Goal: Task Accomplishment & Management: Manage account settings

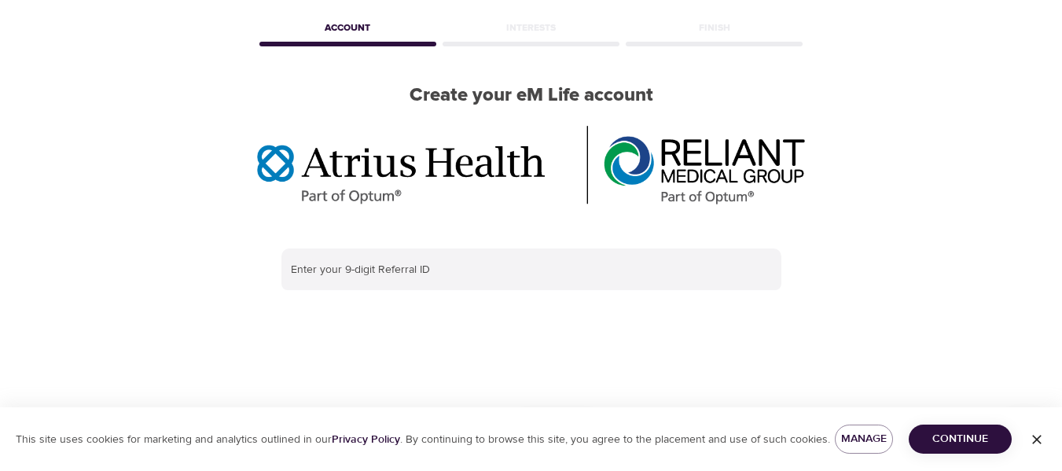
scroll to position [67, 0]
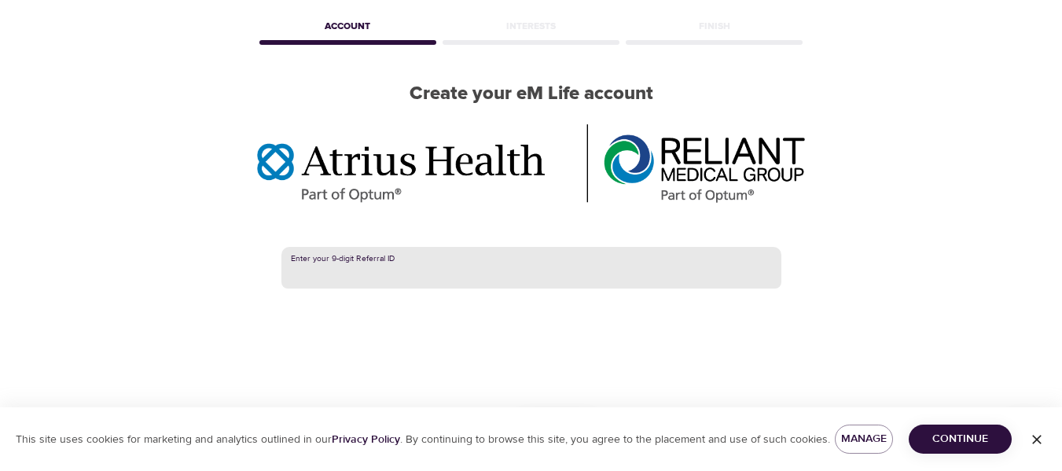
click at [549, 271] on input "text" at bounding box center [531, 268] width 500 height 42
paste input "294271576"
type input "294271576"
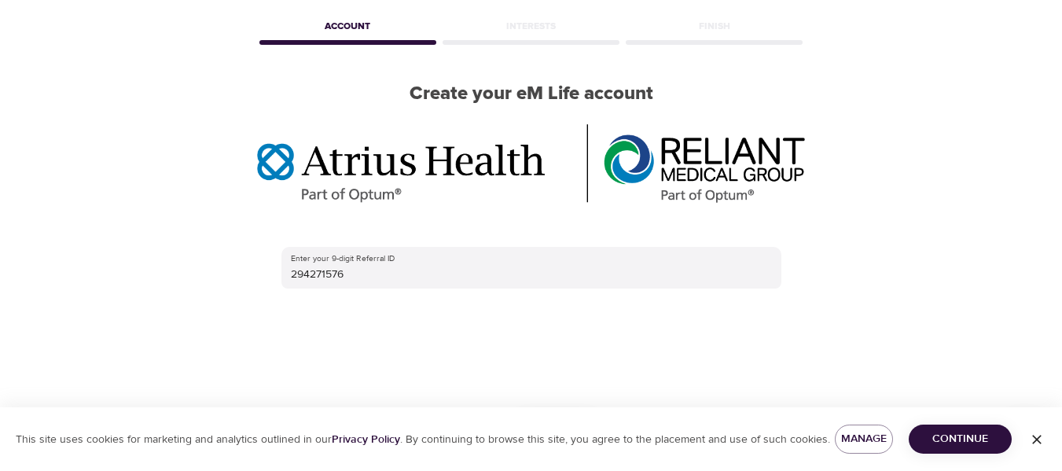
drag, startPoint x: 997, startPoint y: 433, endPoint x: 1045, endPoint y: 451, distance: 51.3
click at [1045, 451] on div "This site uses cookies for marketing and analytics outlined in our Privacy Poli…" at bounding box center [531, 439] width 1062 height 64
click at [1045, 451] on button "button" at bounding box center [1037, 439] width 50 height 25
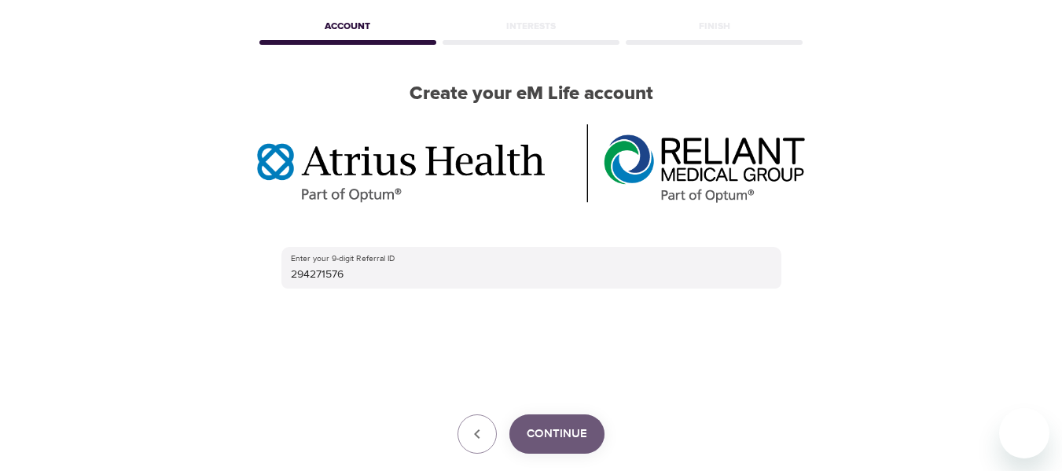
click at [572, 421] on button "Continue" at bounding box center [556, 433] width 95 height 39
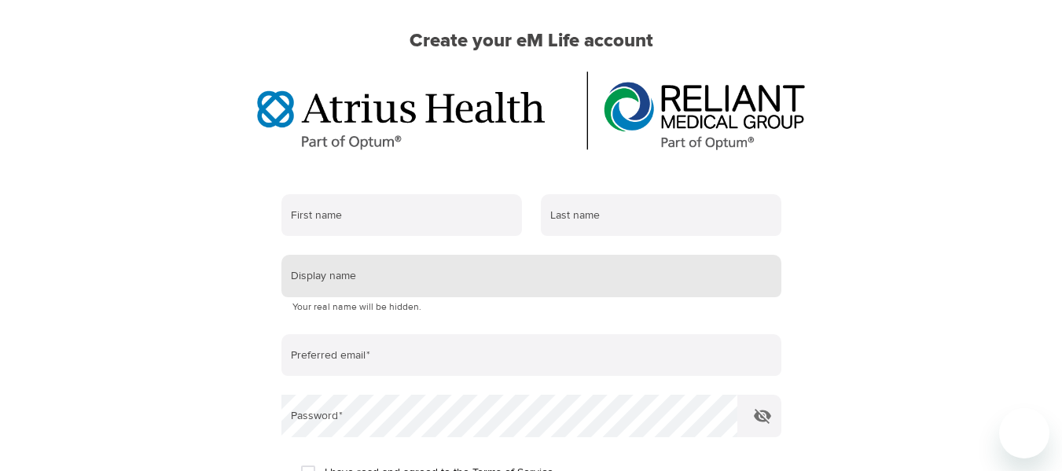
scroll to position [120, 0]
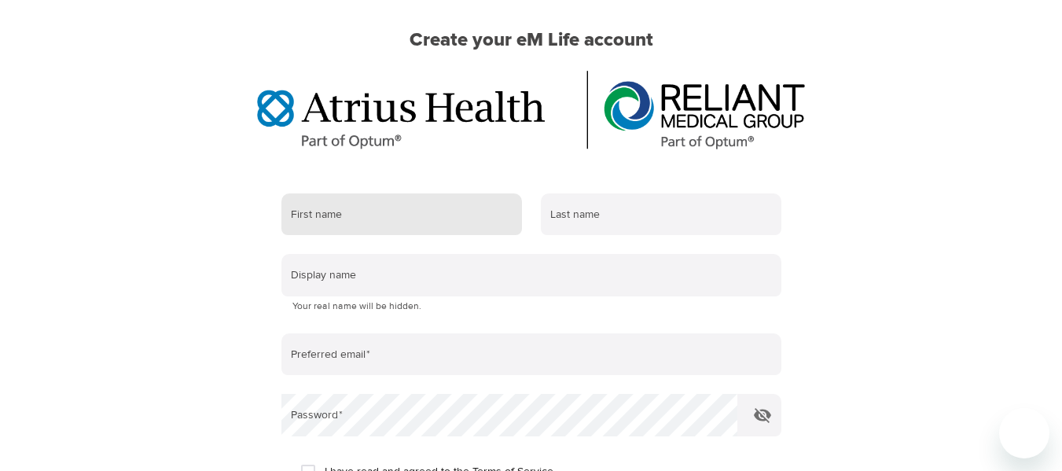
click at [395, 222] on input "text" at bounding box center [401, 214] width 241 height 42
type input "[PERSON_NAME]"
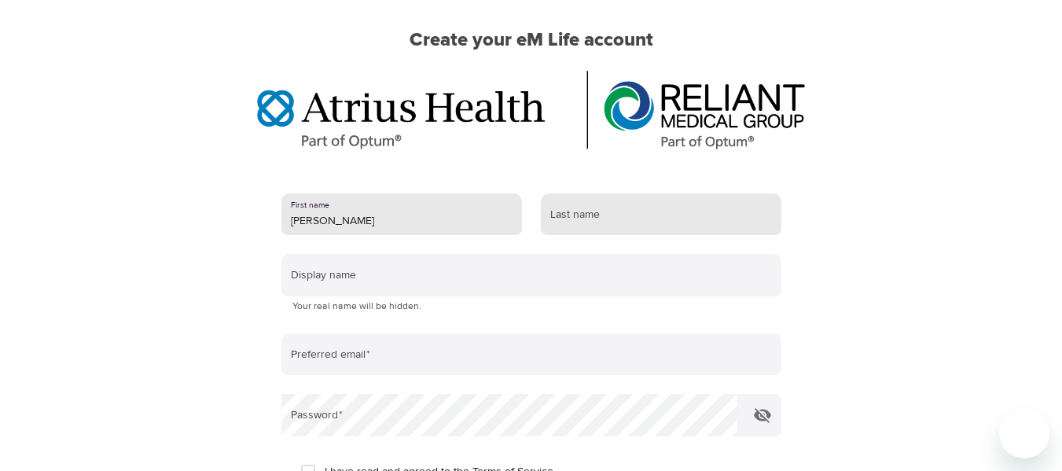
click at [566, 222] on input "text" at bounding box center [661, 214] width 241 height 42
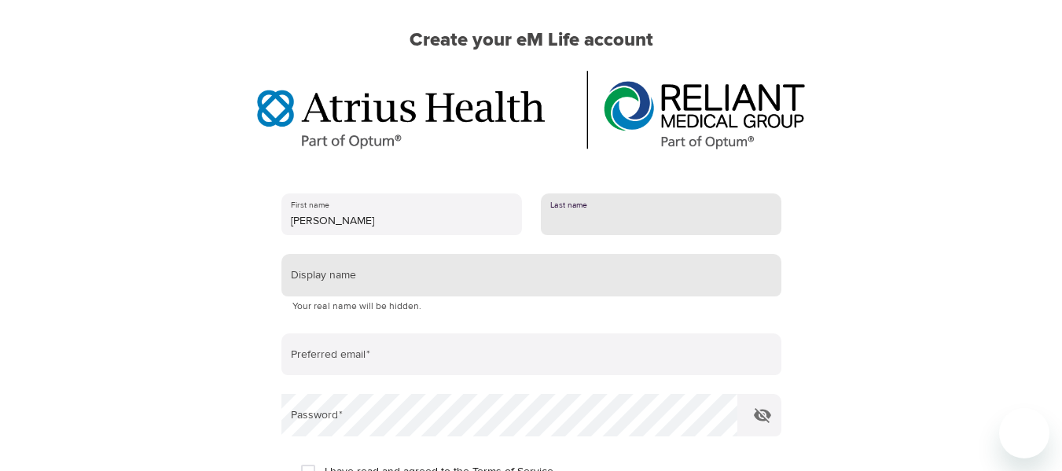
type input "[PERSON_NAME]"
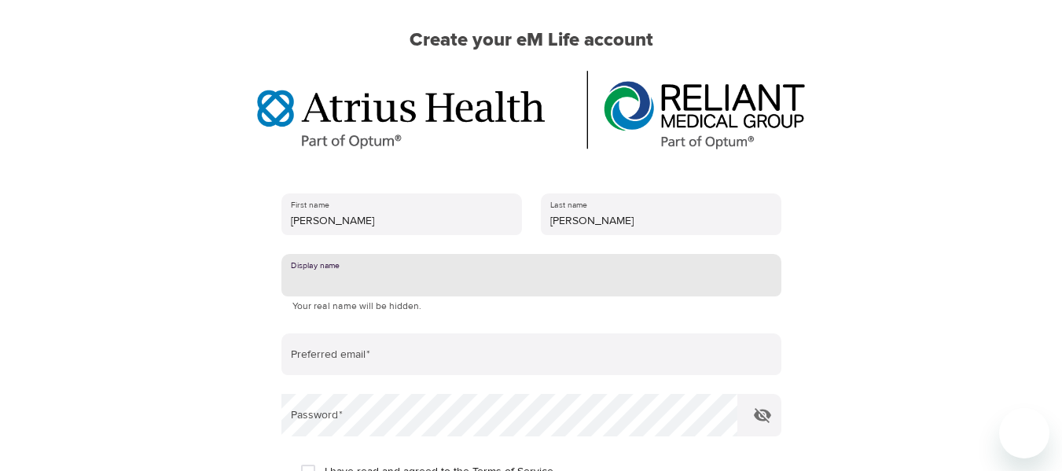
click at [501, 267] on input "text" at bounding box center [531, 275] width 500 height 42
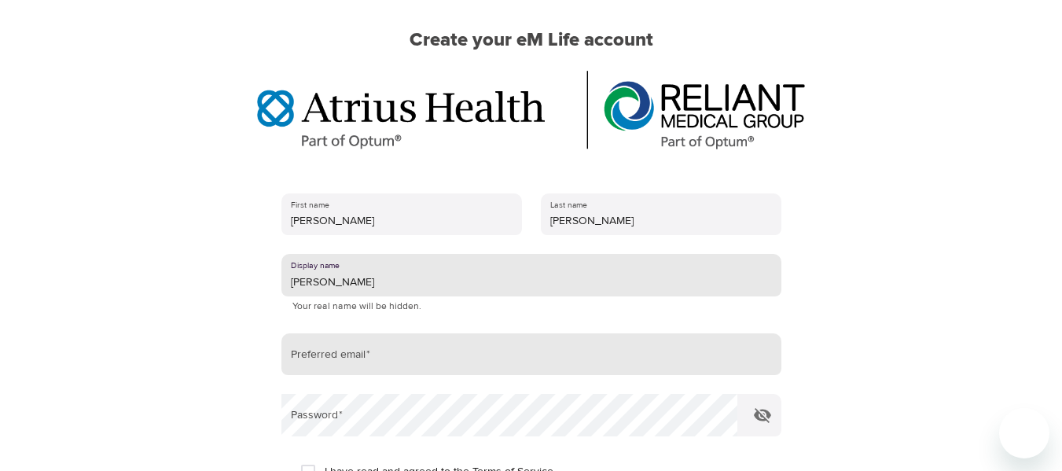
type input "[PERSON_NAME]"
click at [353, 350] on input "email" at bounding box center [531, 354] width 500 height 42
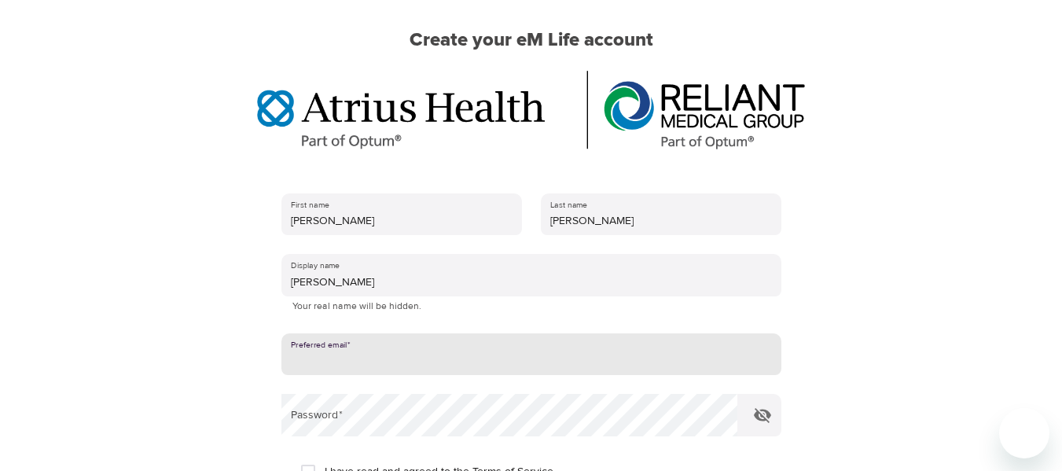
type input "[EMAIL_ADDRESS][DOMAIN_NAME]"
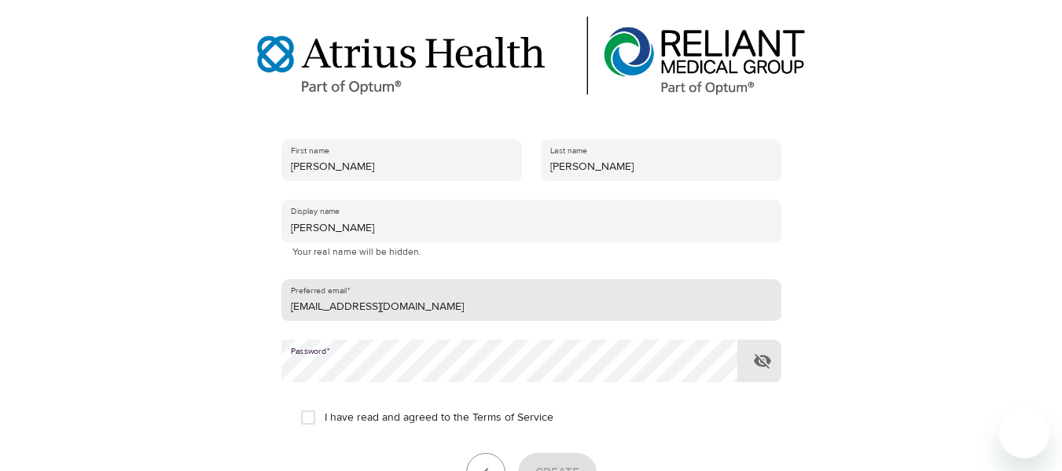
scroll to position [289, 0]
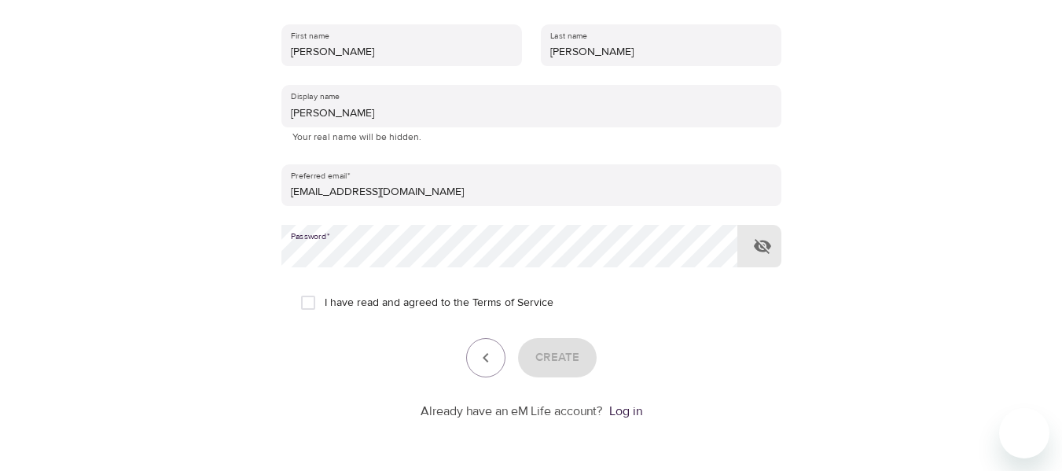
click at [310, 301] on input "I have read and agreed to the Terms of Service" at bounding box center [308, 302] width 33 height 33
checkbox input "true"
click at [551, 350] on span "Create" at bounding box center [557, 357] width 44 height 20
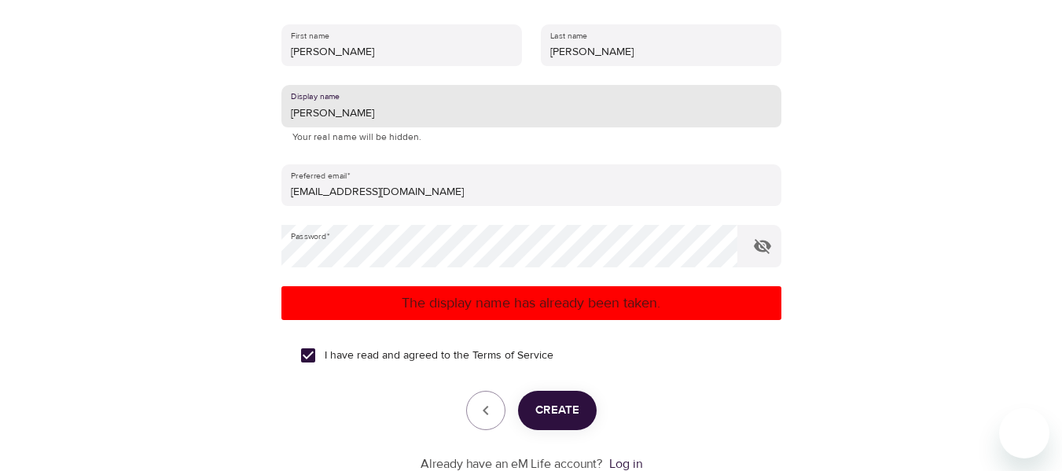
drag, startPoint x: 351, startPoint y: 106, endPoint x: 223, endPoint y: 94, distance: 128.8
type input "danitaylorrr"
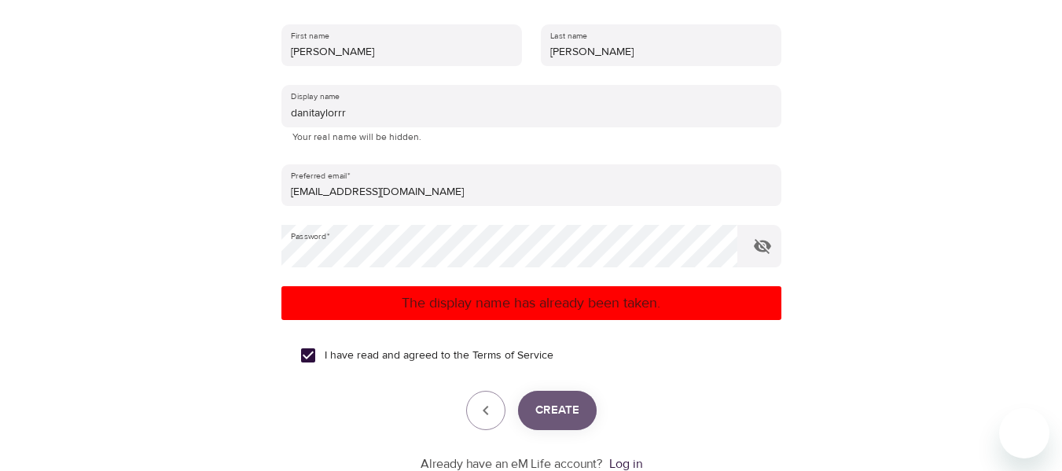
click at [551, 400] on span "Create" at bounding box center [557, 410] width 44 height 20
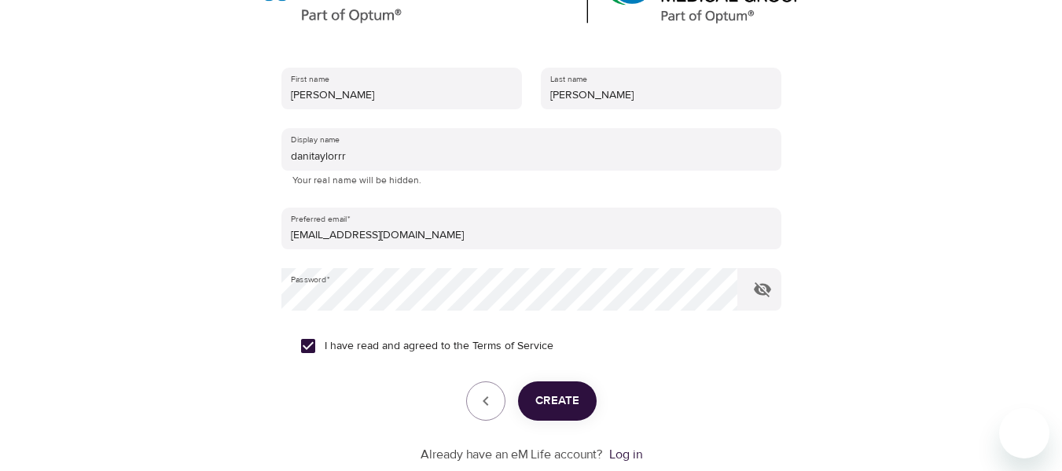
scroll to position [215, 0]
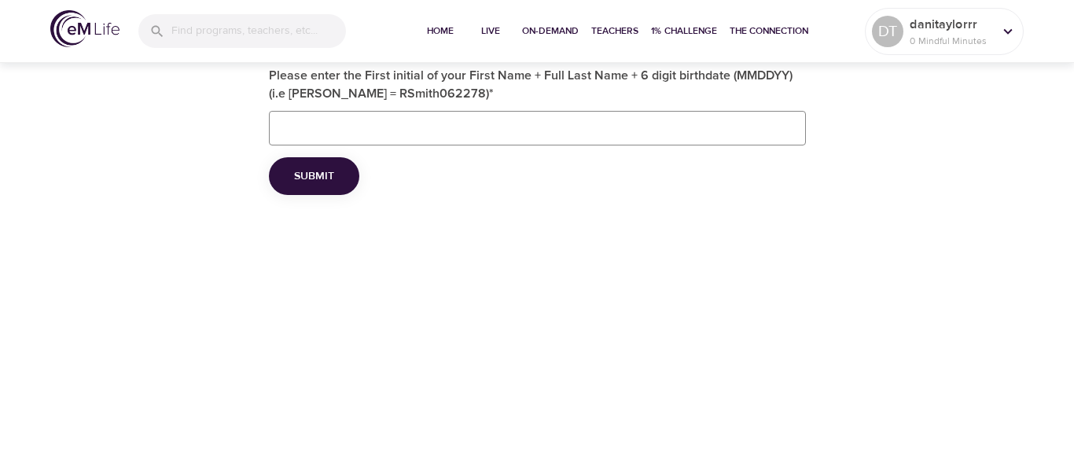
click at [533, 134] on input "Please enter the First initial of your First Name + Full Last Name + 6 digit bi…" at bounding box center [537, 128] width 537 height 35
type input "DT112304"
click at [347, 165] on button "Submit" at bounding box center [314, 176] width 90 height 39
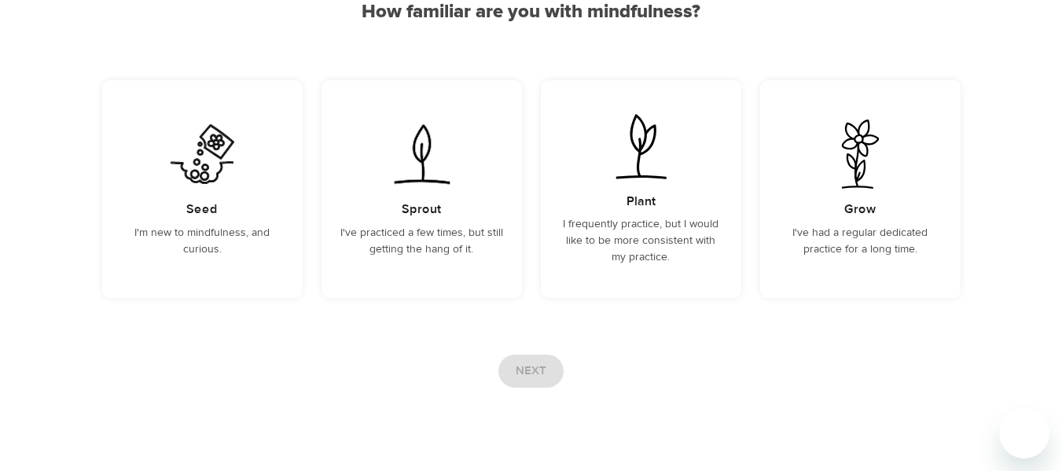
scroll to position [179, 0]
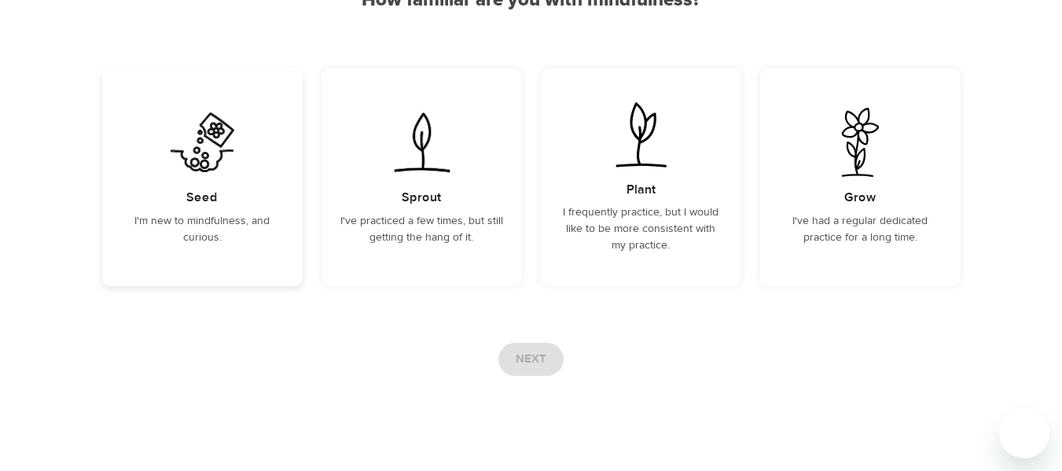
click at [248, 203] on div "Seed I'm new to mindfulness, and curious." at bounding box center [202, 177] width 200 height 218
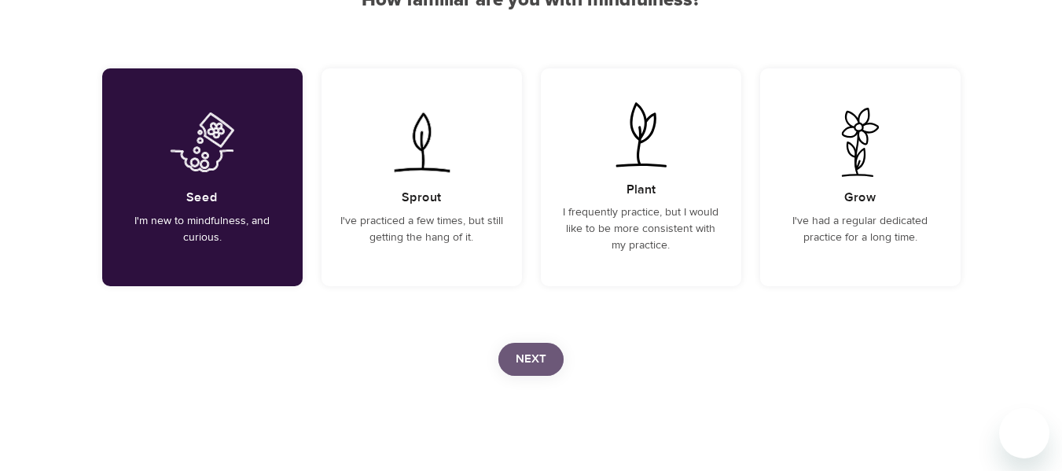
click at [533, 351] on span "Next" at bounding box center [531, 359] width 31 height 20
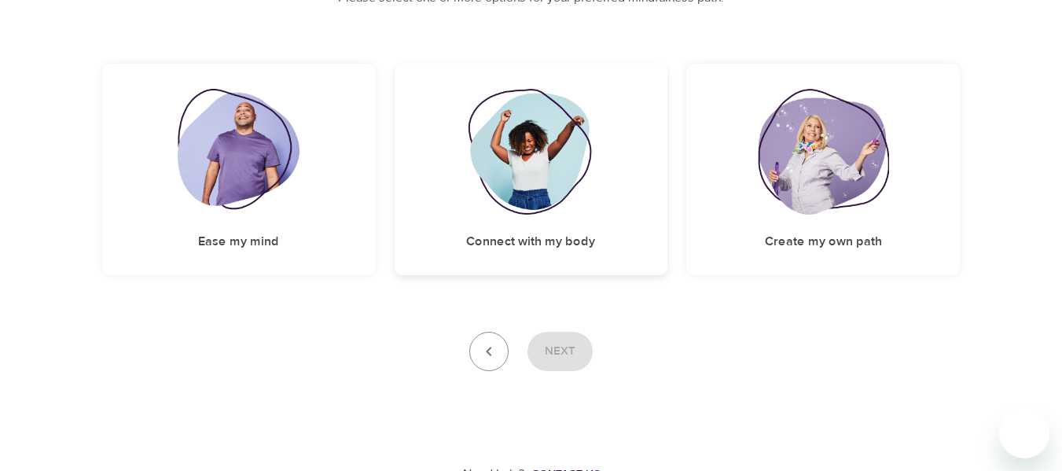
scroll to position [215, 0]
click at [245, 207] on img at bounding box center [239, 151] width 122 height 126
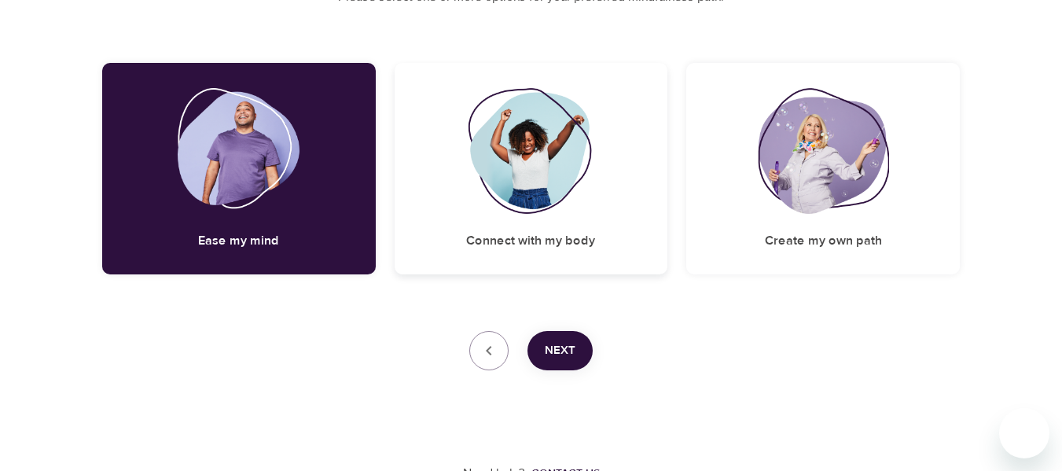
click at [570, 153] on img at bounding box center [531, 151] width 127 height 126
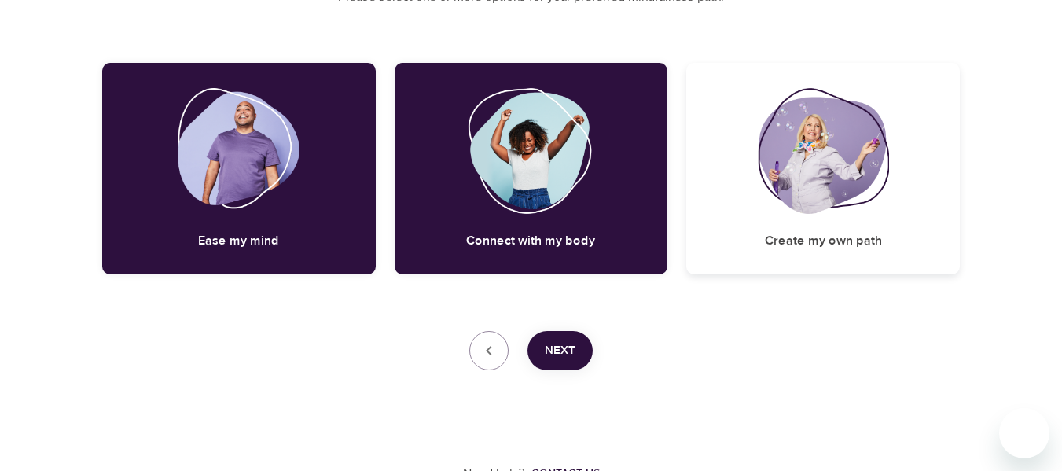
click at [795, 124] on img at bounding box center [823, 151] width 130 height 126
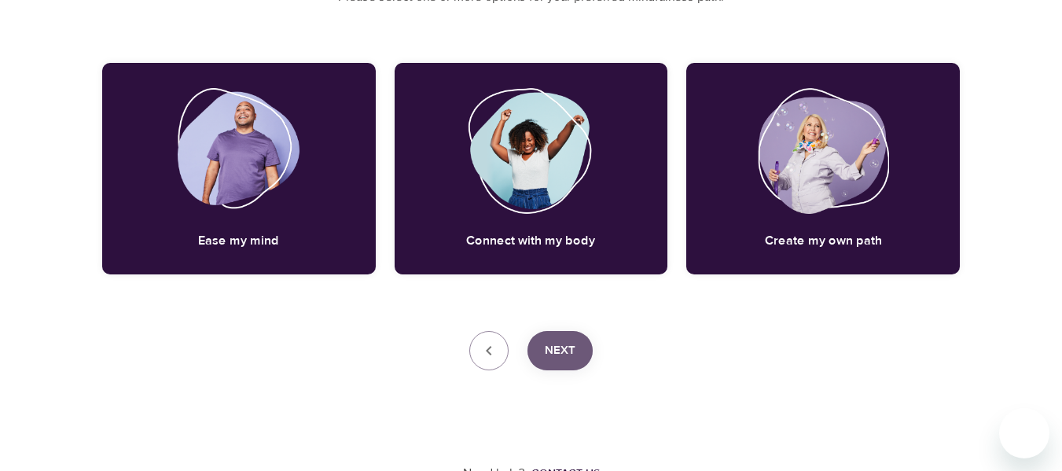
click at [573, 340] on span "Next" at bounding box center [560, 350] width 31 height 20
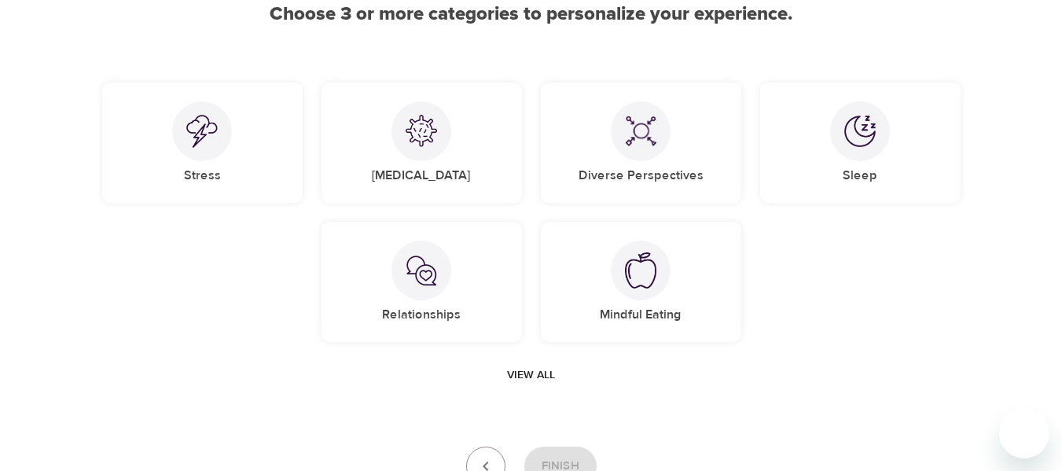
scroll to position [166, 0]
click at [246, 148] on div "Stress" at bounding box center [202, 142] width 200 height 120
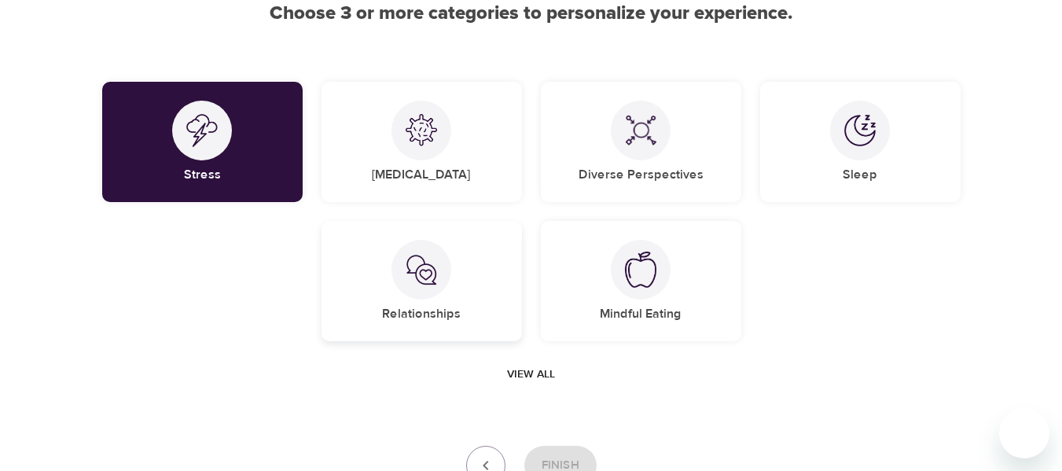
click at [431, 261] on img at bounding box center [421, 269] width 31 height 31
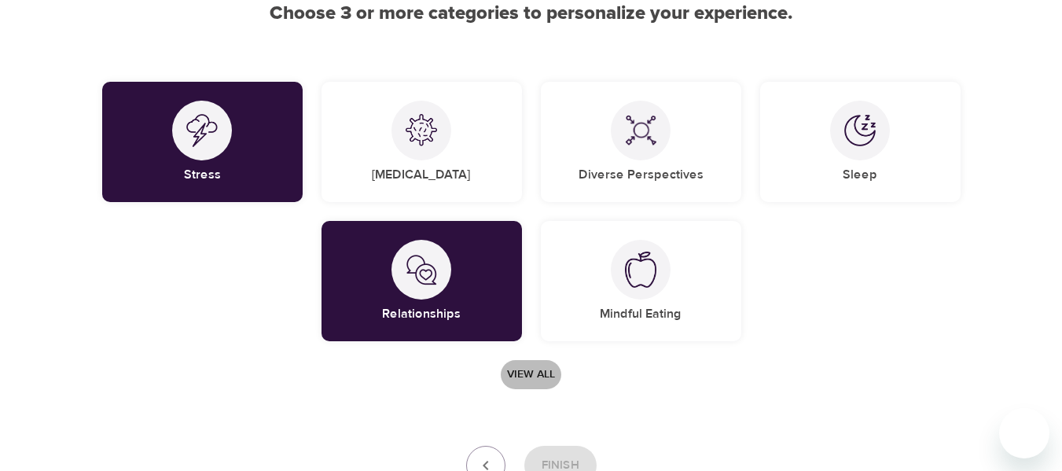
click at [545, 379] on span "View all" at bounding box center [531, 375] width 48 height 20
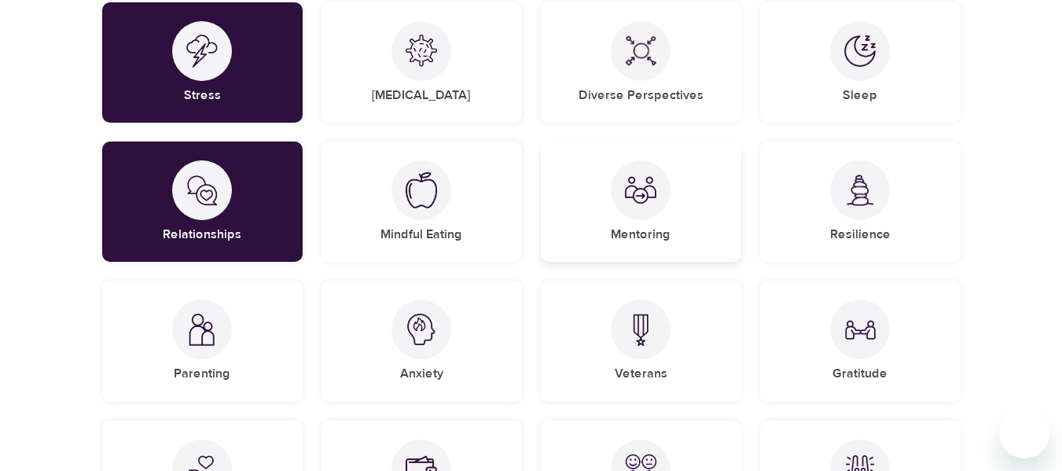
scroll to position [244, 0]
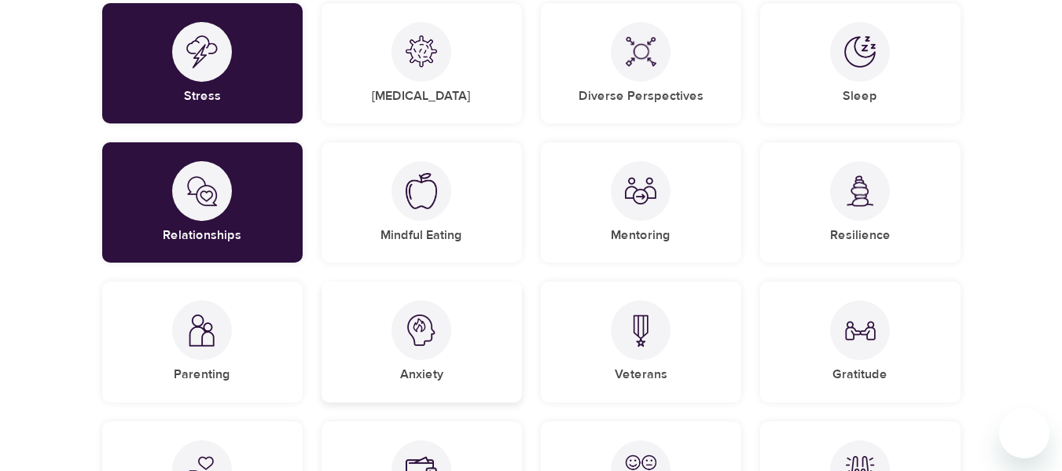
click at [421, 325] on img at bounding box center [421, 329] width 31 height 31
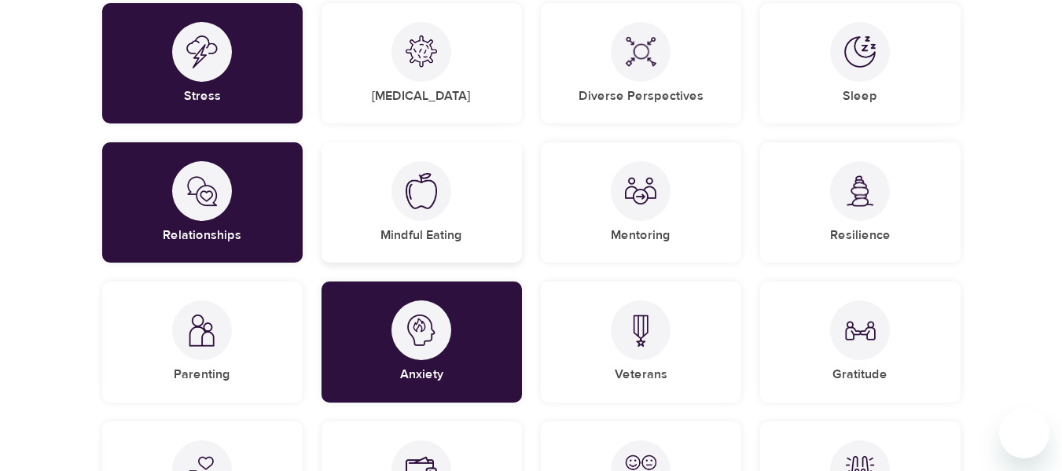
click at [424, 220] on div at bounding box center [421, 191] width 60 height 60
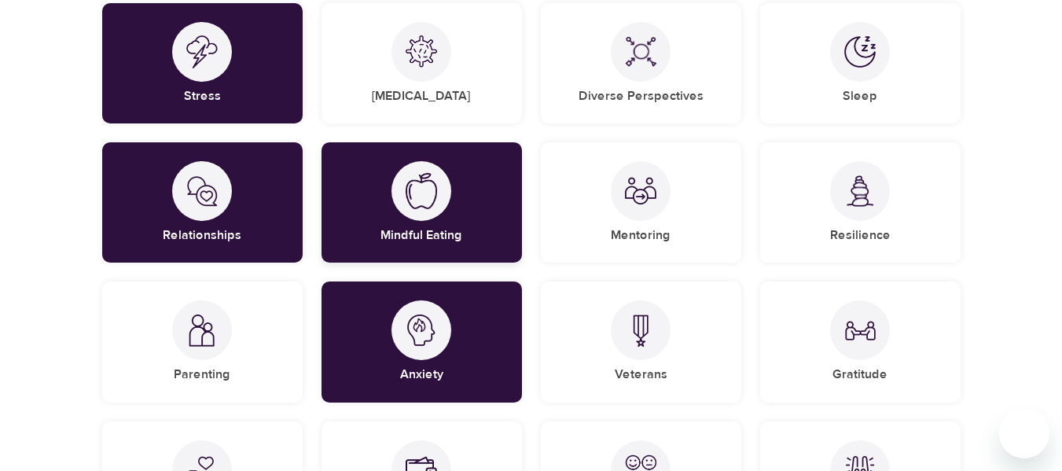
click at [506, 228] on div "Mindful Eating" at bounding box center [422, 202] width 200 height 120
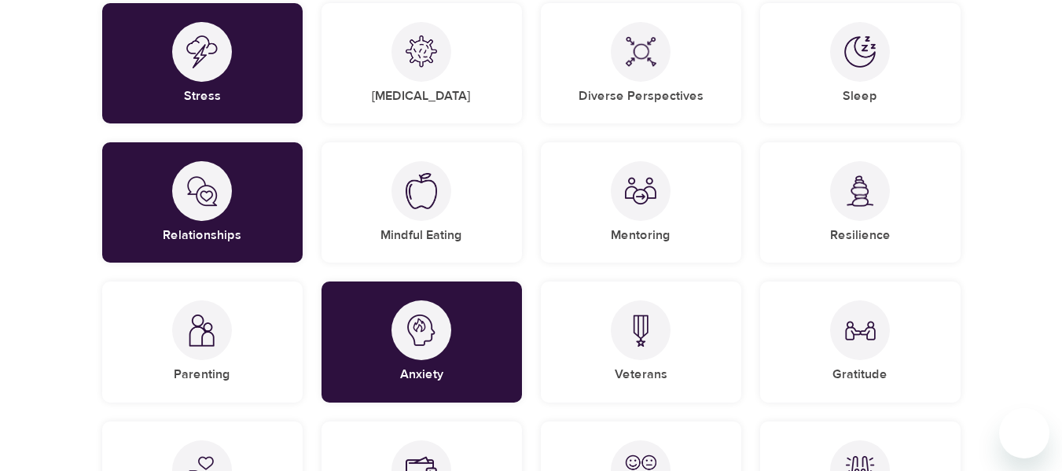
click at [756, 108] on div "Sleep" at bounding box center [860, 63] width 219 height 139
click at [796, 83] on div "Sleep" at bounding box center [860, 63] width 200 height 120
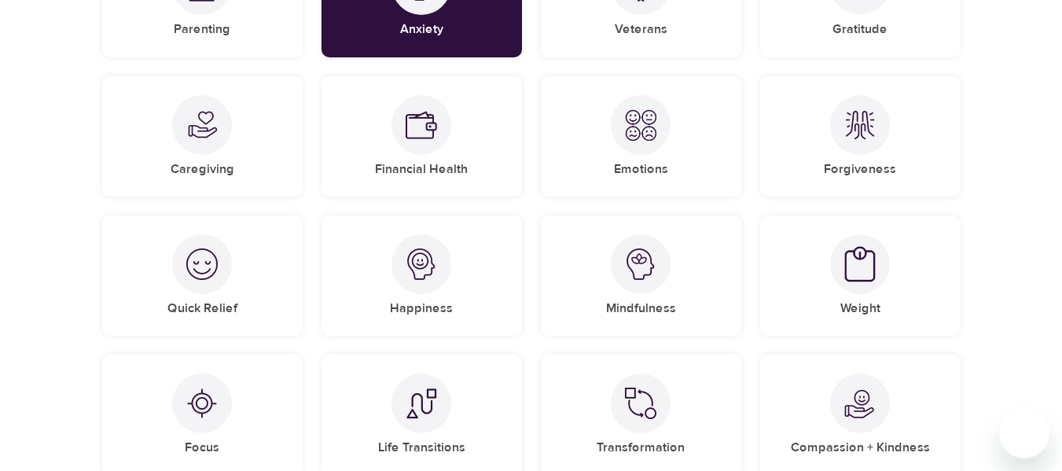
scroll to position [590, 0]
click at [417, 179] on div "Financial Health" at bounding box center [422, 135] width 200 height 120
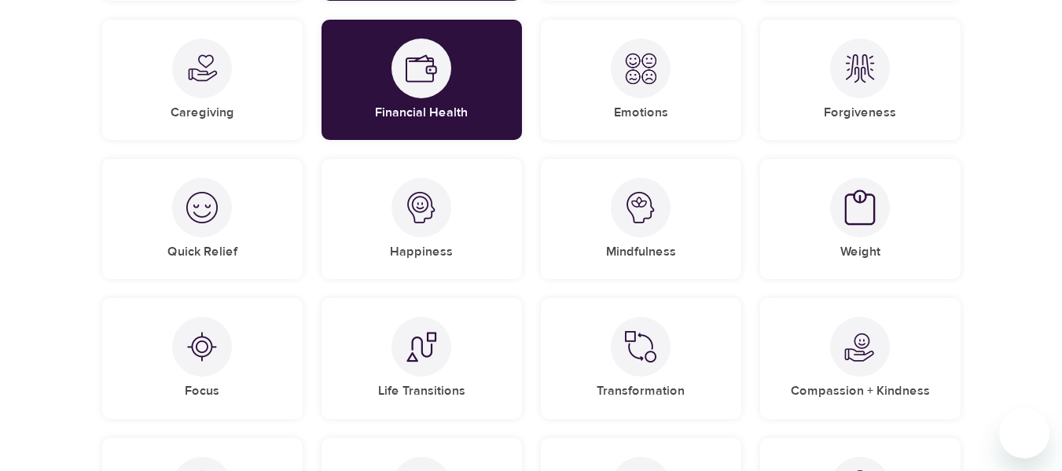
scroll to position [656, 0]
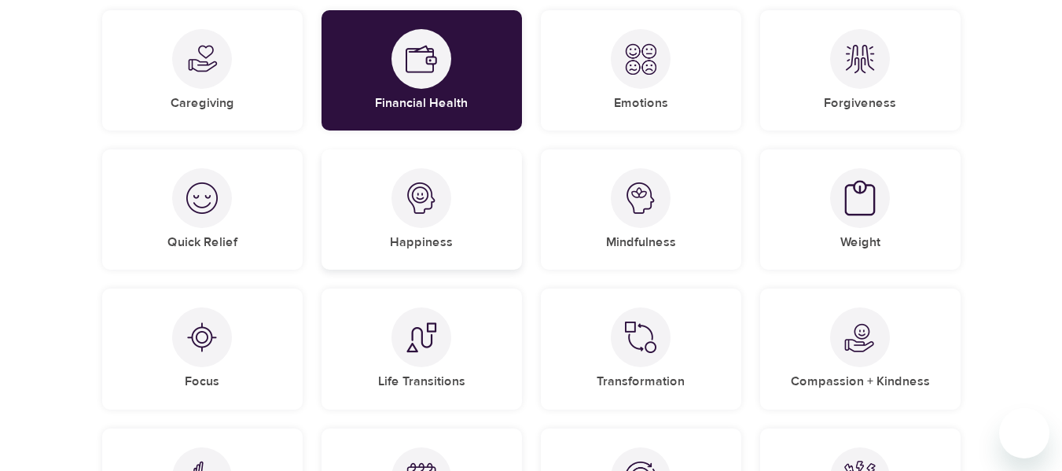
click at [420, 206] on img at bounding box center [421, 197] width 31 height 31
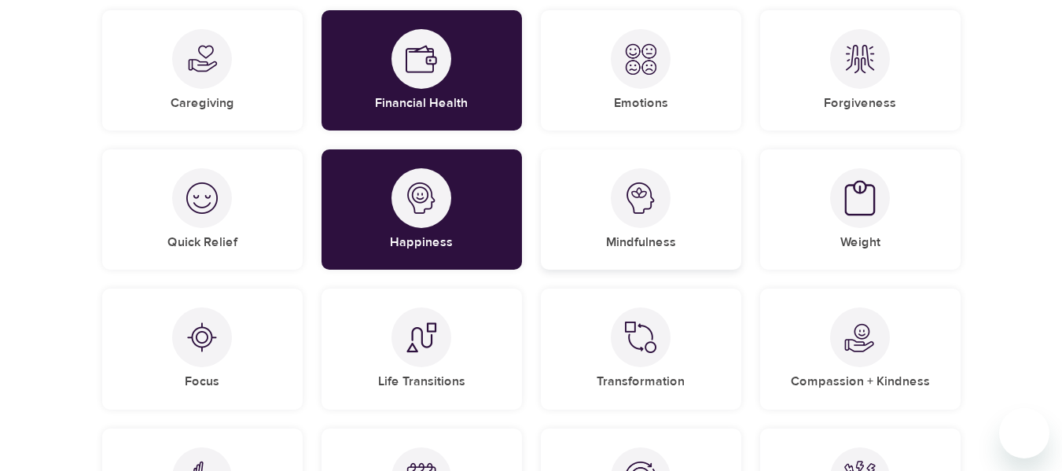
click at [632, 186] on img at bounding box center [640, 197] width 31 height 31
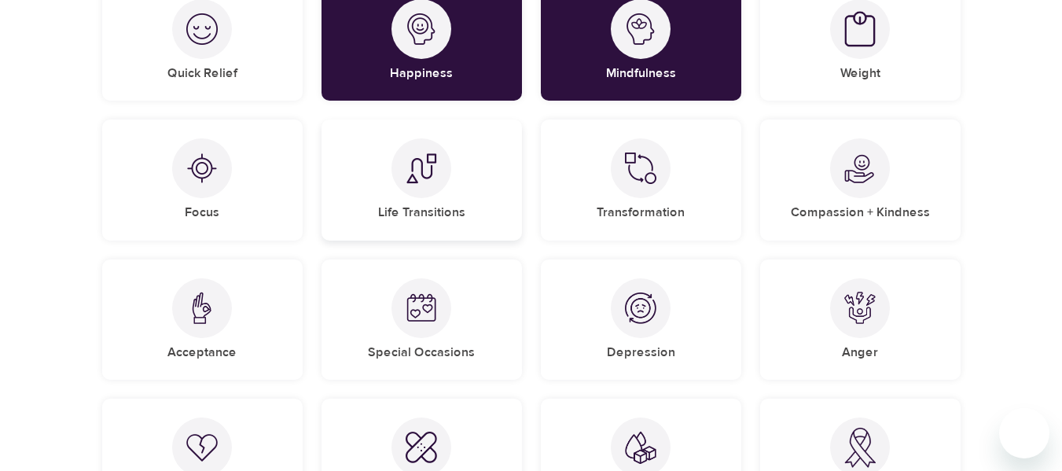
scroll to position [828, 0]
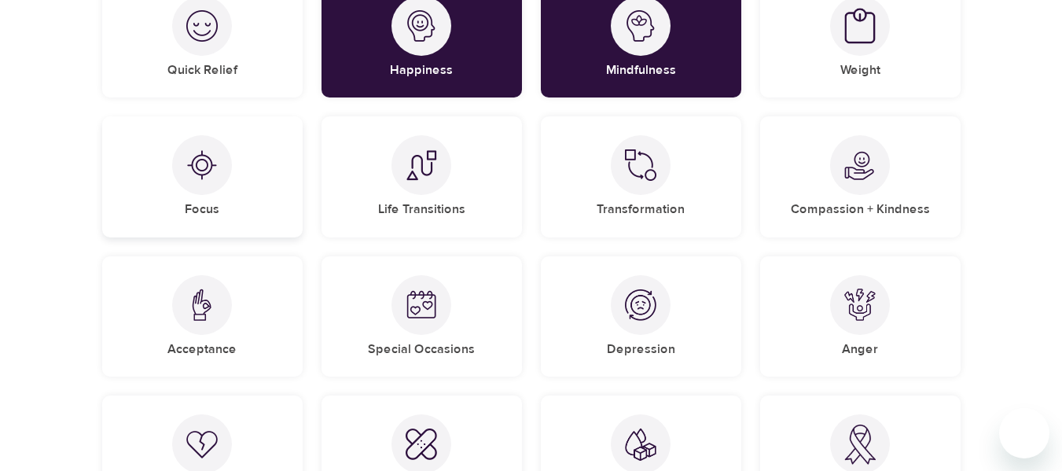
click at [199, 211] on h5 "Focus" at bounding box center [202, 209] width 35 height 17
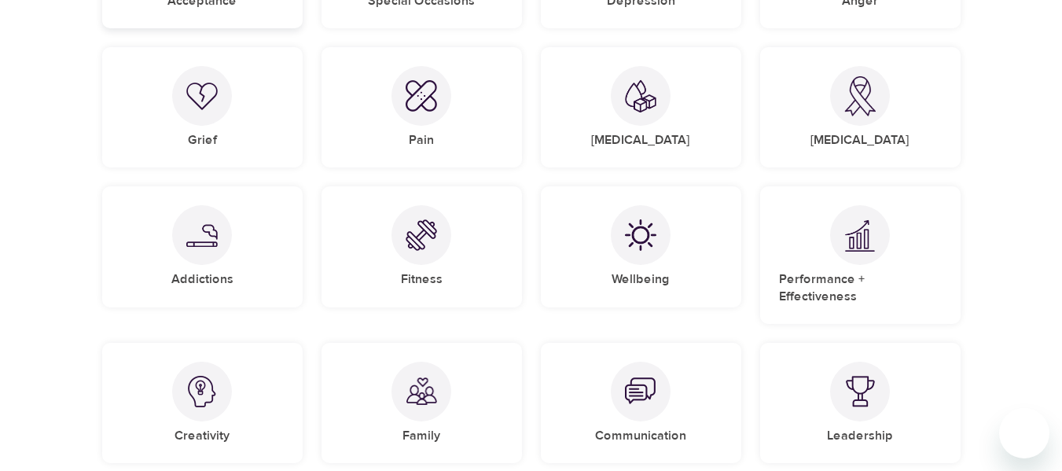
scroll to position [1178, 0]
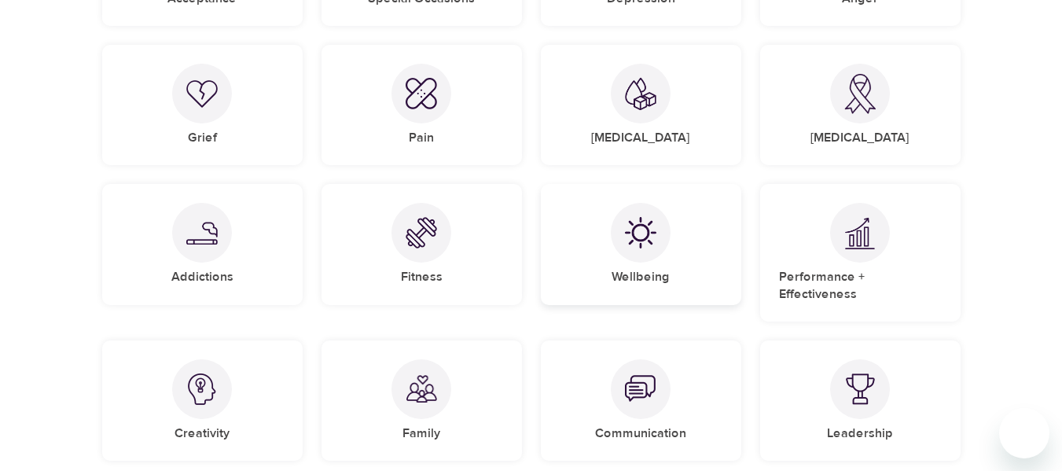
click at [632, 252] on div at bounding box center [641, 233] width 60 height 60
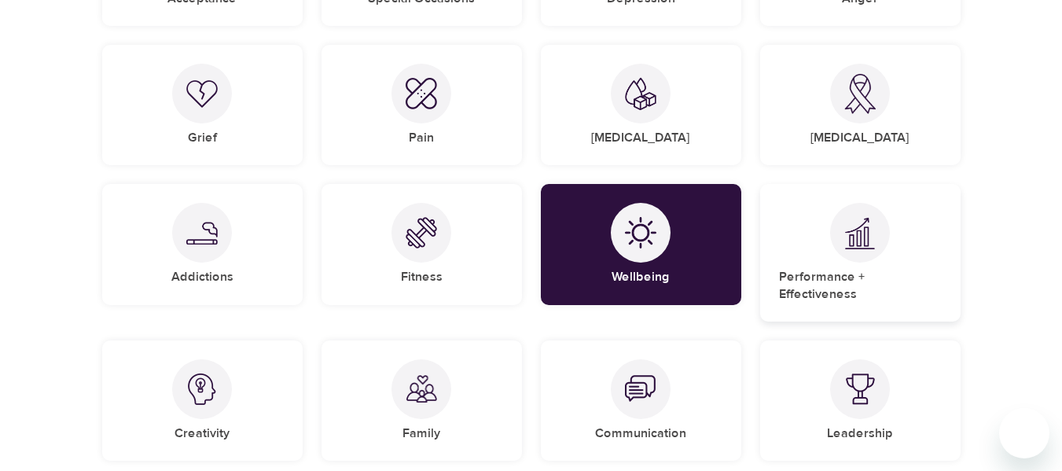
click at [790, 238] on div "Performance + Effectiveness" at bounding box center [860, 253] width 200 height 138
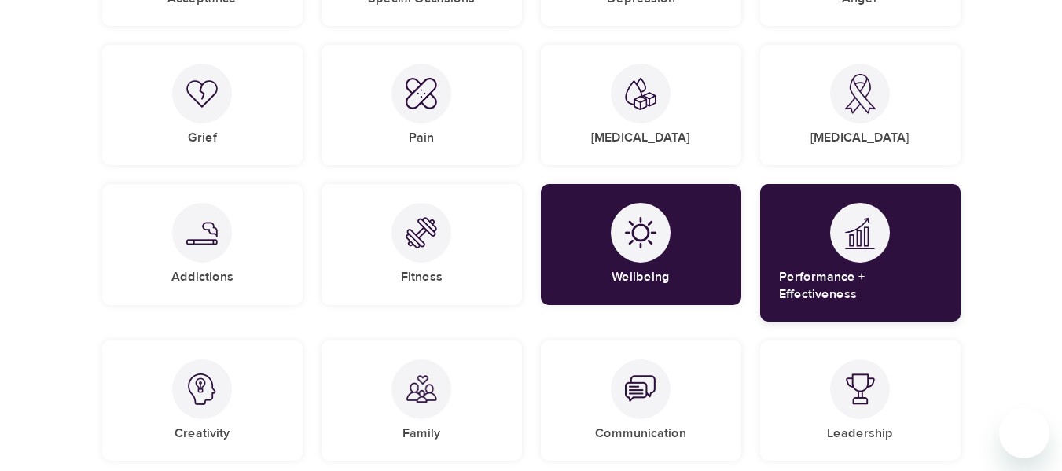
scroll to position [1308, 0]
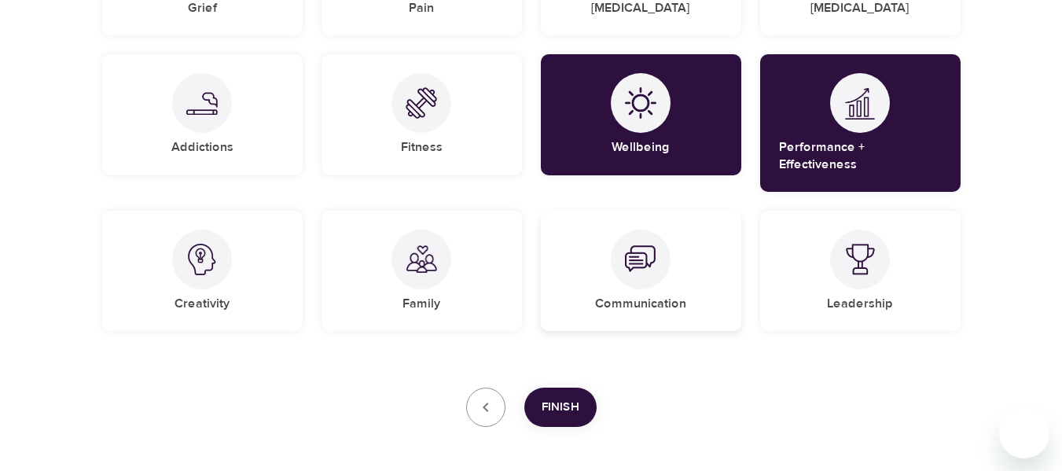
click at [700, 299] on div "Communication" at bounding box center [641, 271] width 200 height 120
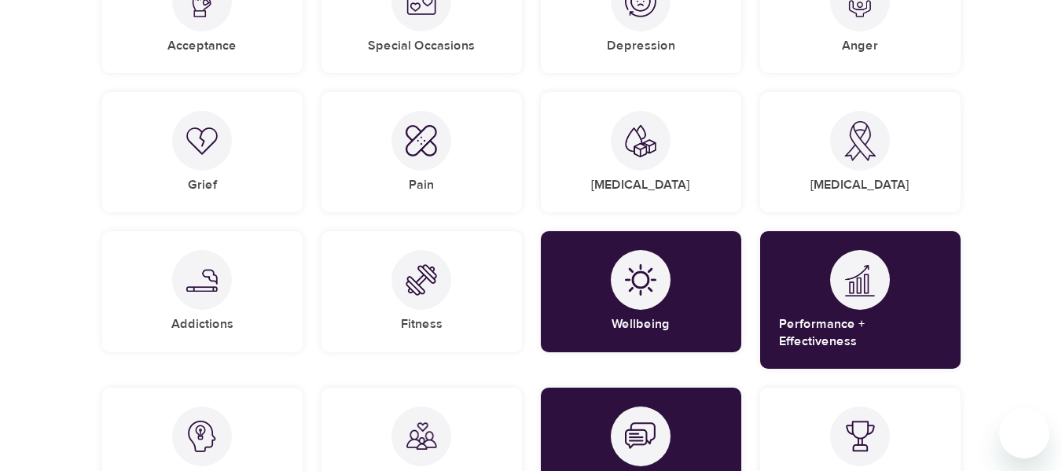
scroll to position [1130, 0]
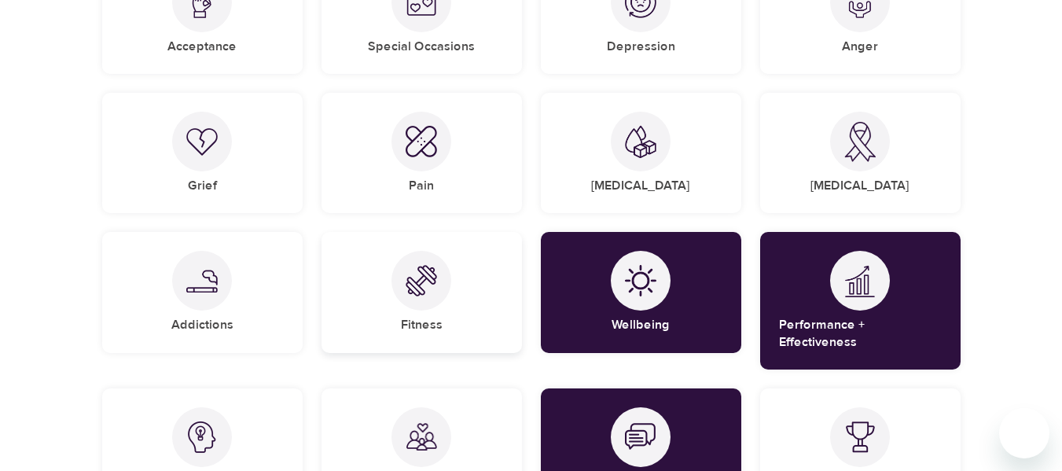
click at [469, 322] on div "Fitness" at bounding box center [422, 292] width 200 height 120
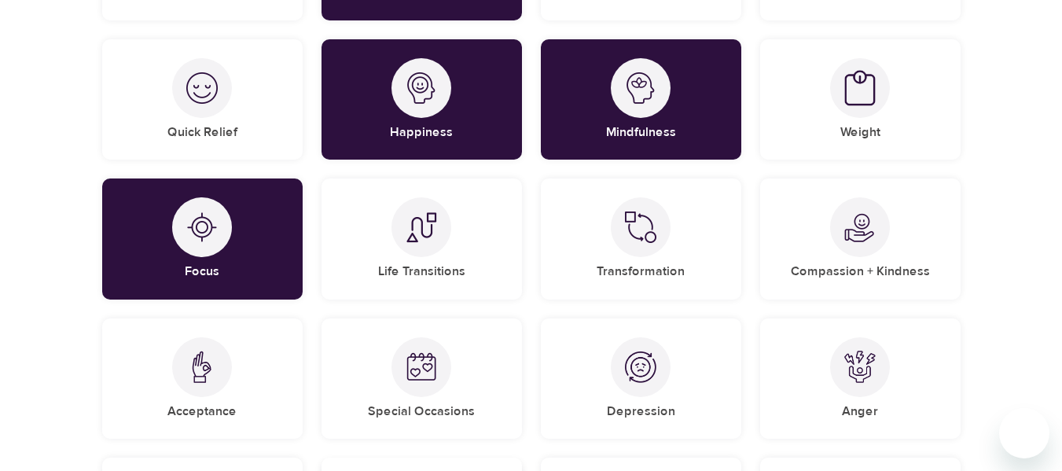
click at [514, 203] on div "Stress [MEDICAL_DATA] Diverse Perspectives Sleep Relationships Mindful Eating M…" at bounding box center [531, 177] width 877 height 1411
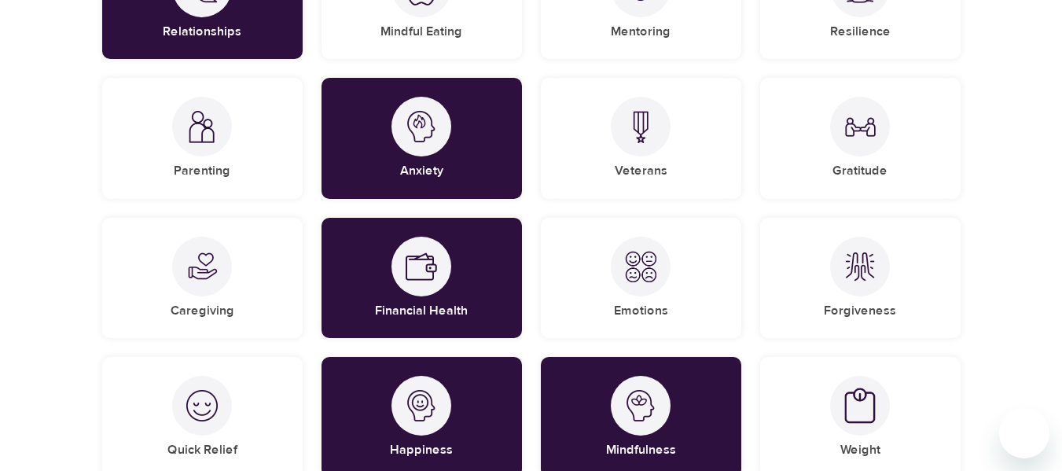
scroll to position [444, 0]
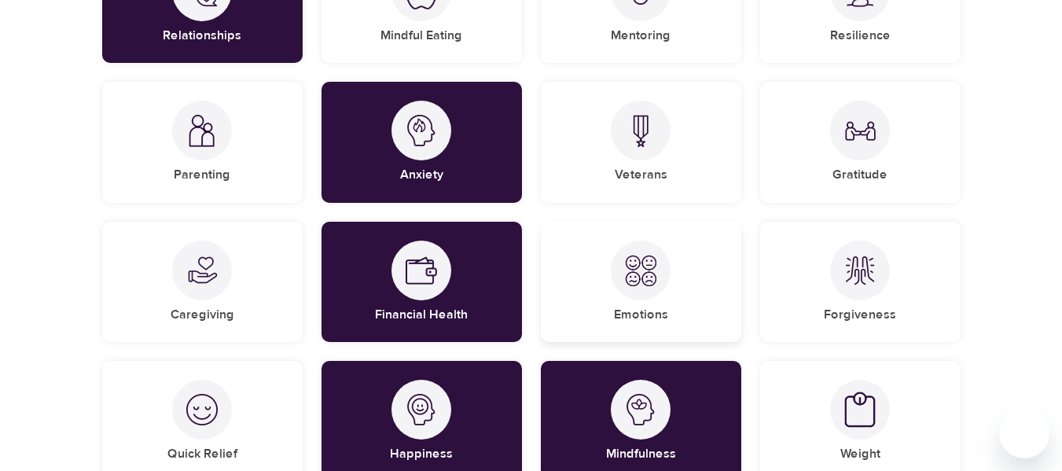
click at [566, 259] on div "Emotions" at bounding box center [641, 282] width 200 height 120
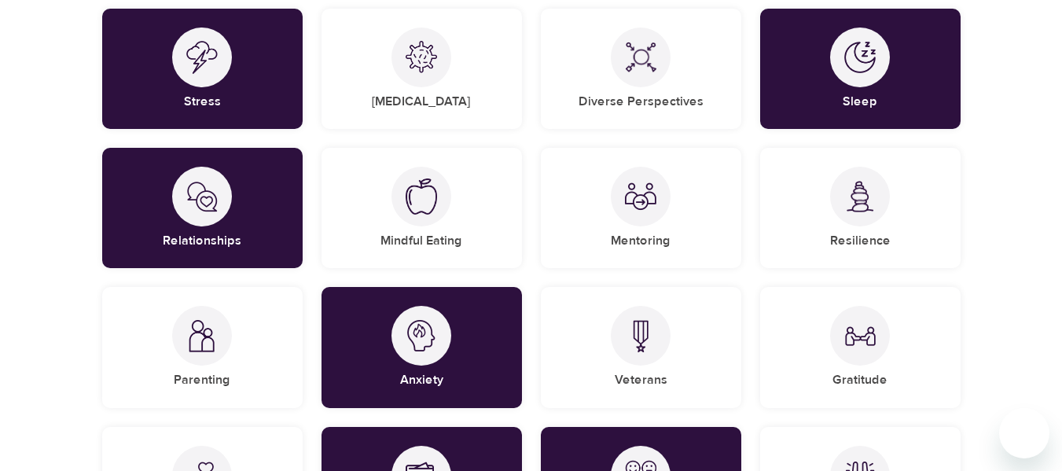
scroll to position [238, 0]
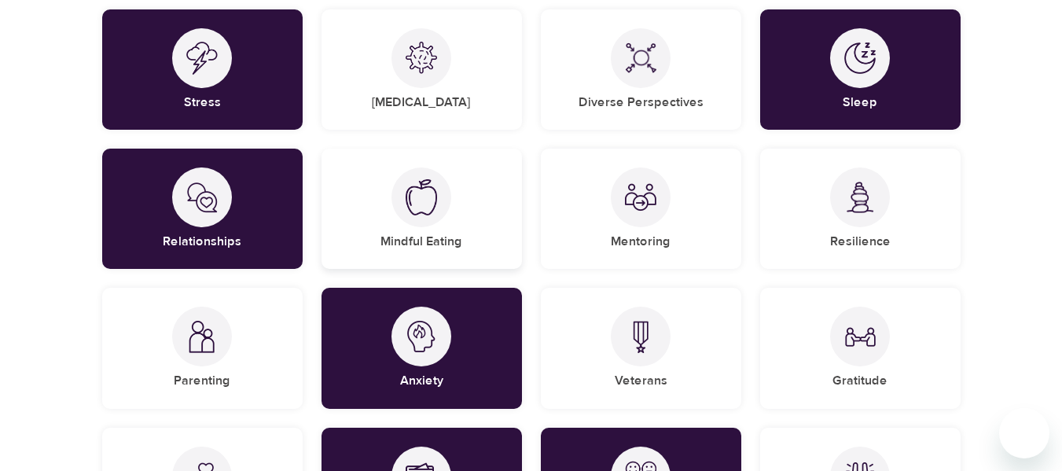
click at [468, 217] on div "Mindful Eating" at bounding box center [422, 209] width 200 height 120
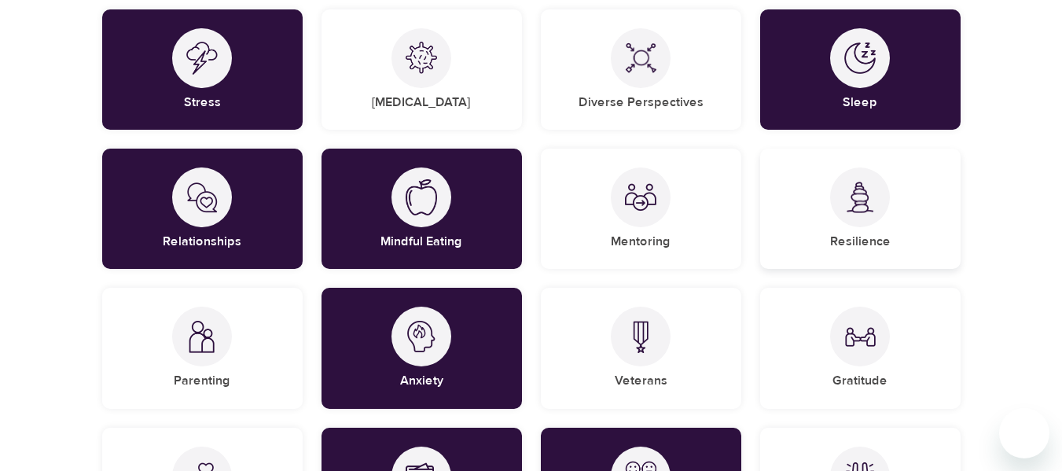
click at [808, 252] on div "Resilience" at bounding box center [860, 209] width 200 height 120
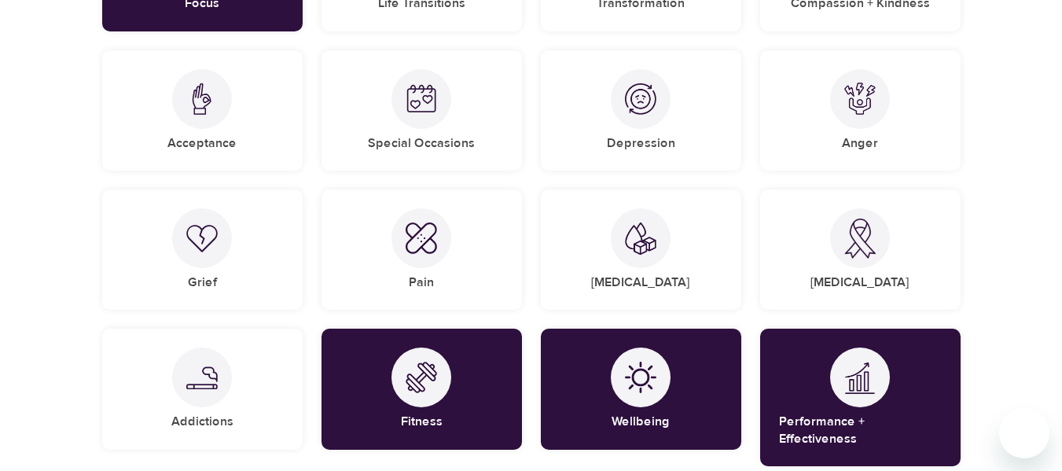
scroll to position [1360, 0]
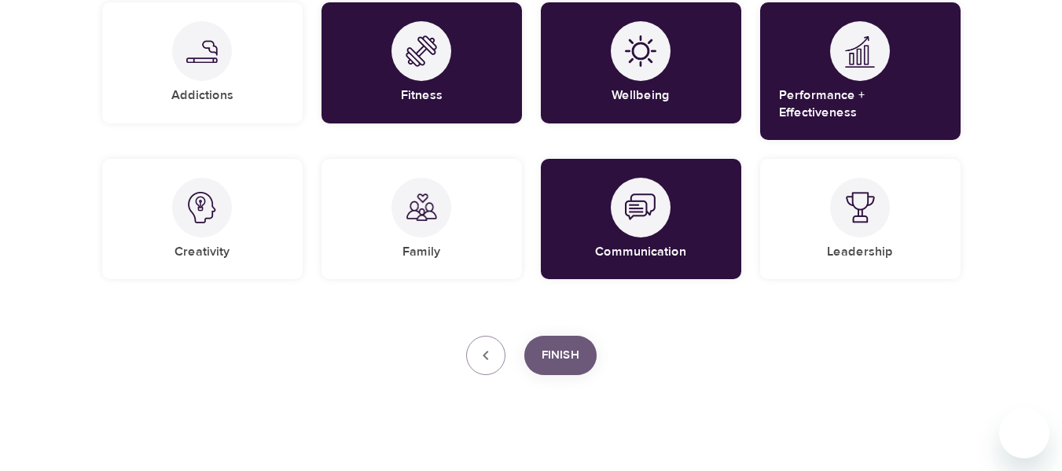
click at [564, 345] on span "Finish" at bounding box center [561, 355] width 38 height 20
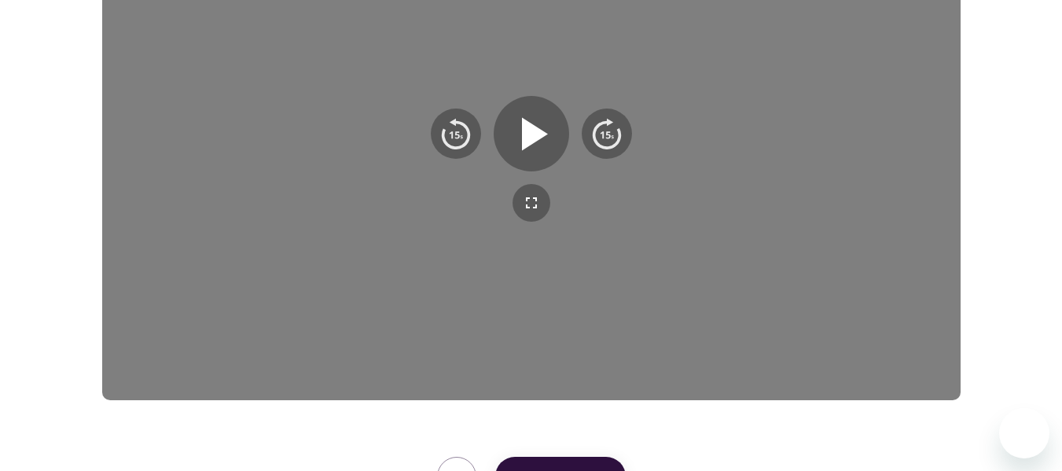
scroll to position [362, 0]
click at [548, 127] on icon "button" at bounding box center [531, 133] width 57 height 57
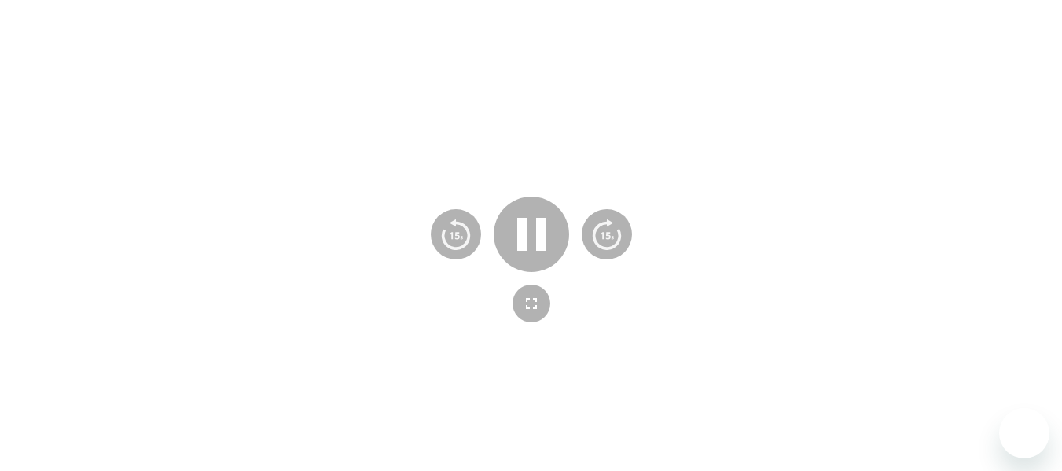
scroll to position [498, 0]
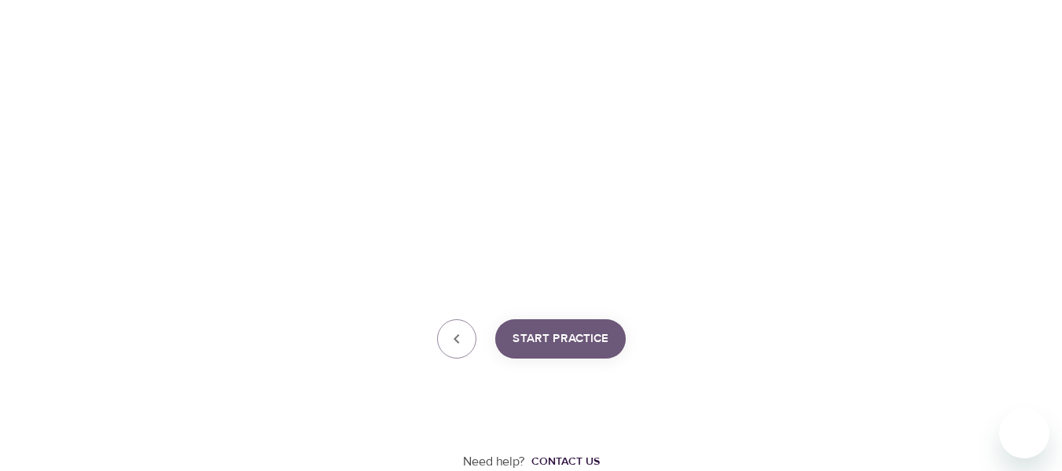
click at [584, 331] on span "Start Practice" at bounding box center [561, 339] width 96 height 20
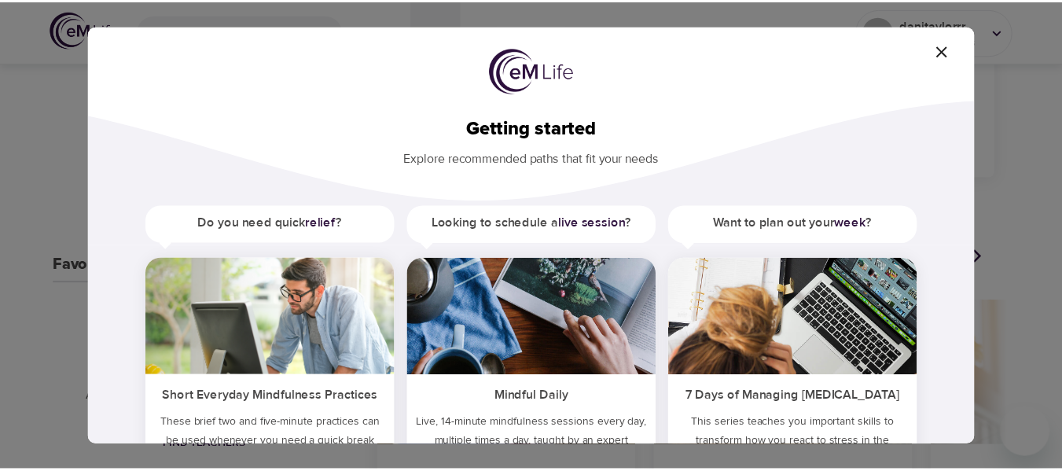
scroll to position [130, 0]
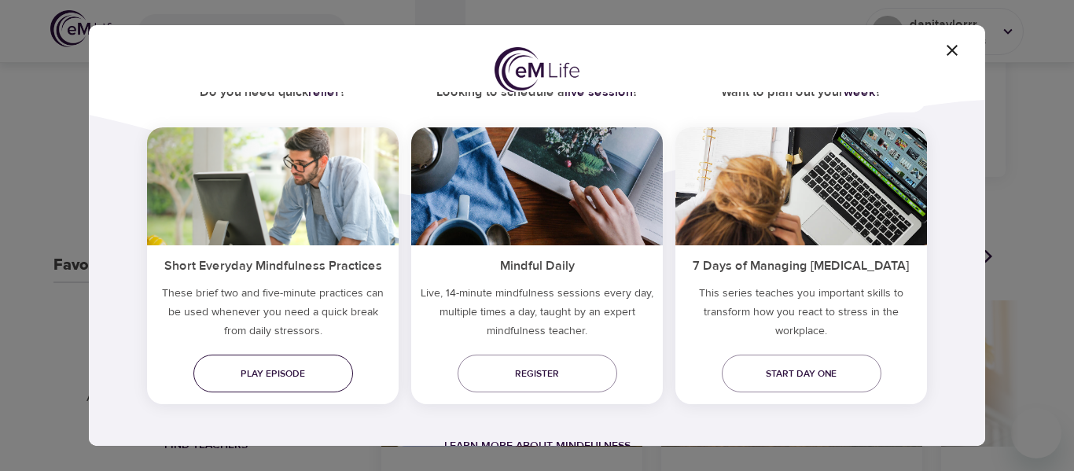
click at [284, 373] on span "Play episode" at bounding box center [273, 374] width 134 height 17
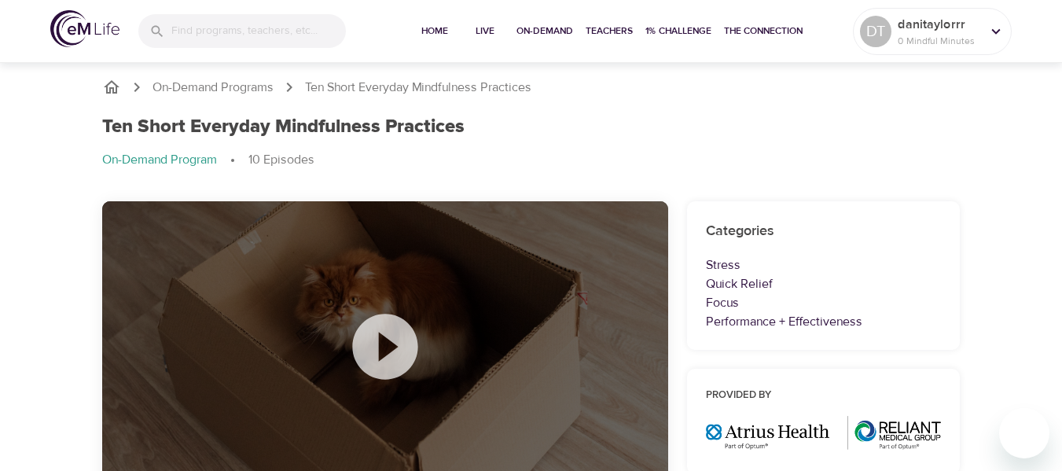
click at [386, 336] on icon at bounding box center [384, 346] width 65 height 65
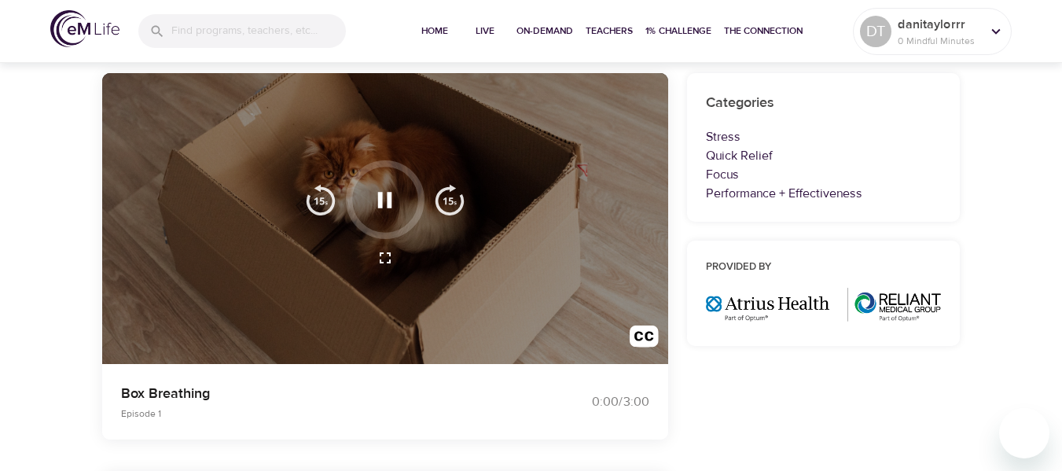
scroll to position [129, 0]
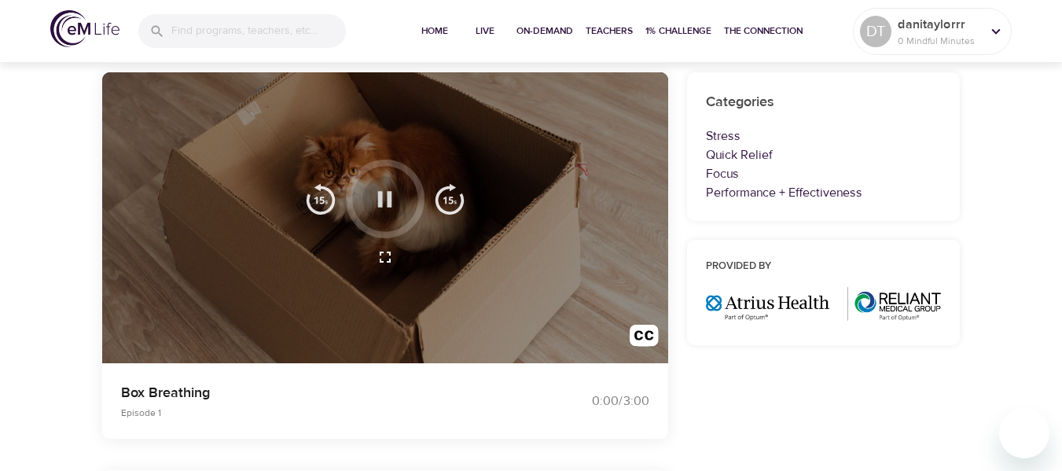
click at [395, 199] on icon "button" at bounding box center [385, 200] width 28 height 28
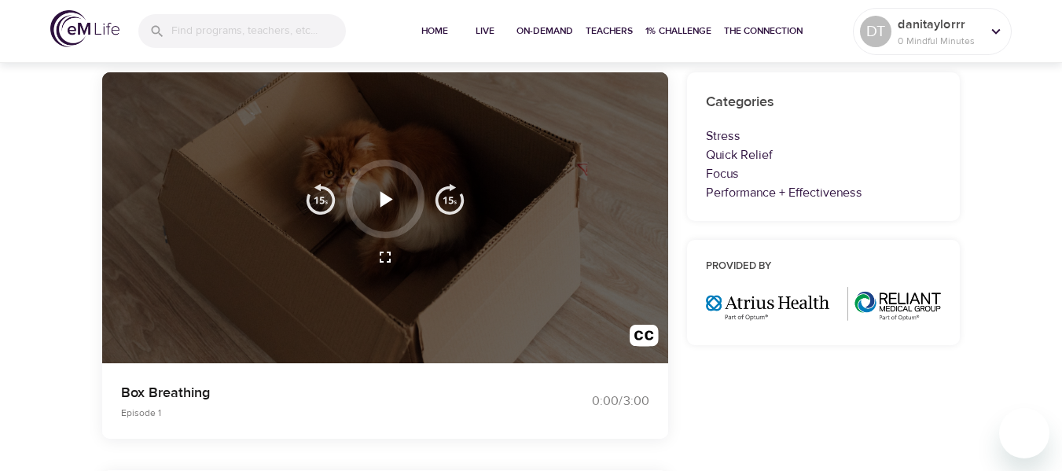
click at [395, 199] on icon "button" at bounding box center [385, 200] width 28 height 28
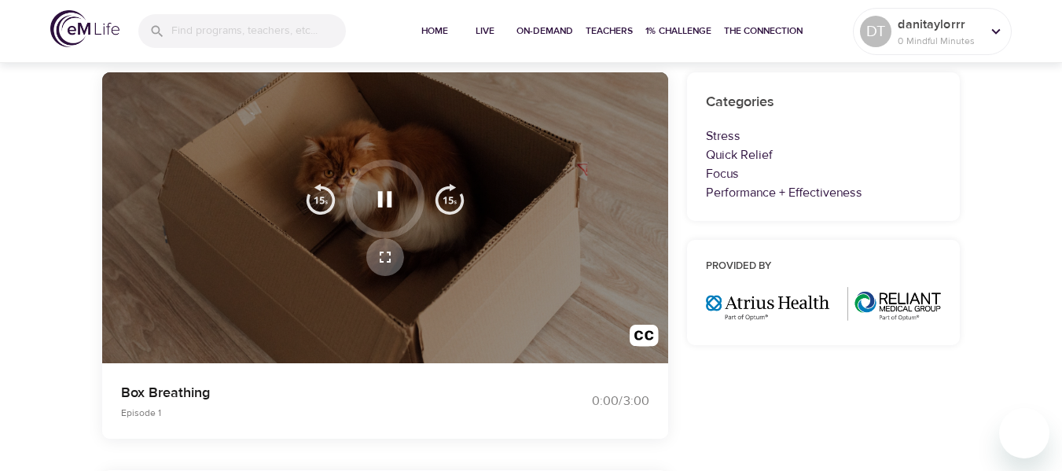
click at [384, 255] on icon "button" at bounding box center [385, 257] width 19 height 19
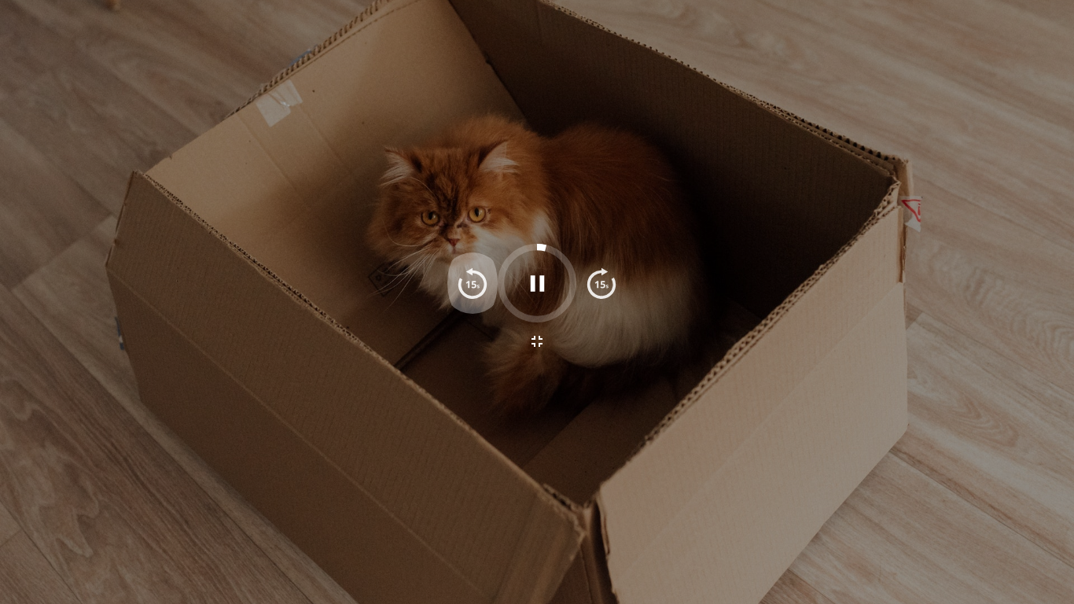
click at [488, 288] on button "button" at bounding box center [472, 283] width 50 height 79
click at [766, 342] on div at bounding box center [537, 302] width 1074 height 604
click at [622, 259] on div at bounding box center [536, 283] width 179 height 79
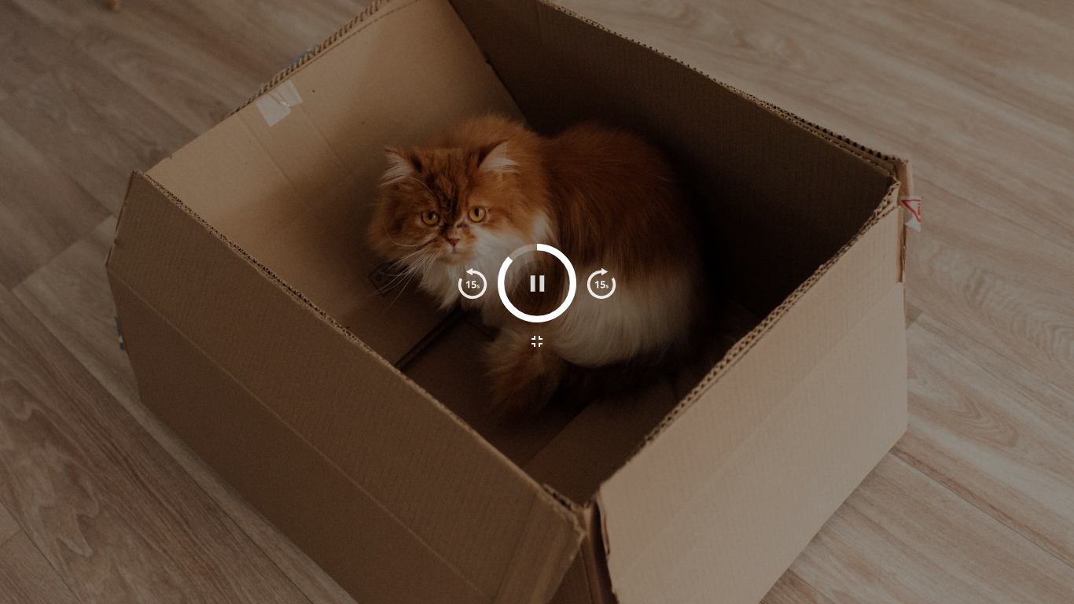
click at [539, 281] on icon "button" at bounding box center [538, 284] width 28 height 28
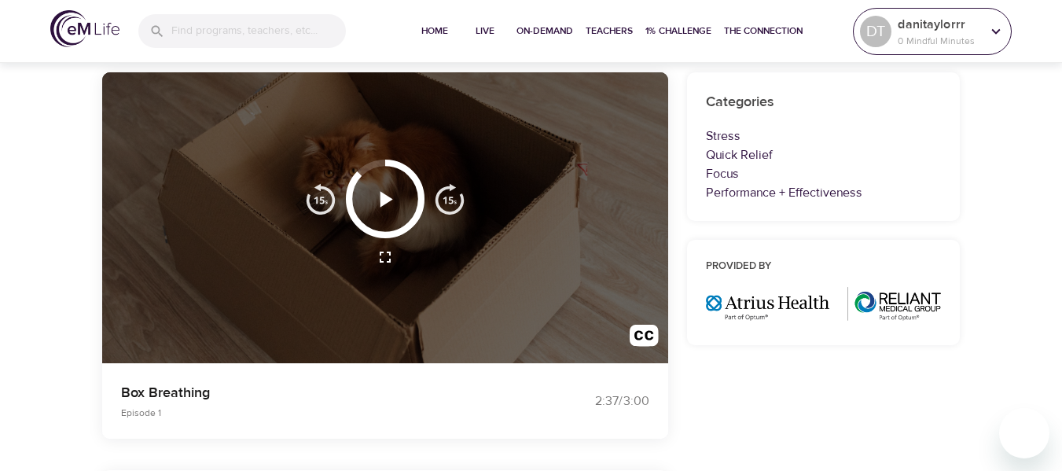
click at [976, 27] on p "danitaylorrr" at bounding box center [939, 24] width 83 height 19
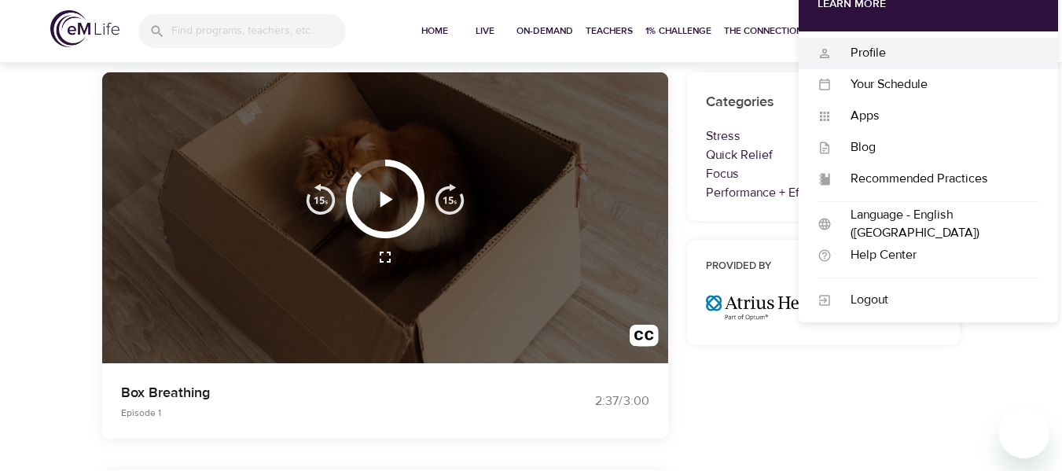
click at [894, 57] on div "Profile" at bounding box center [936, 53] width 208 height 18
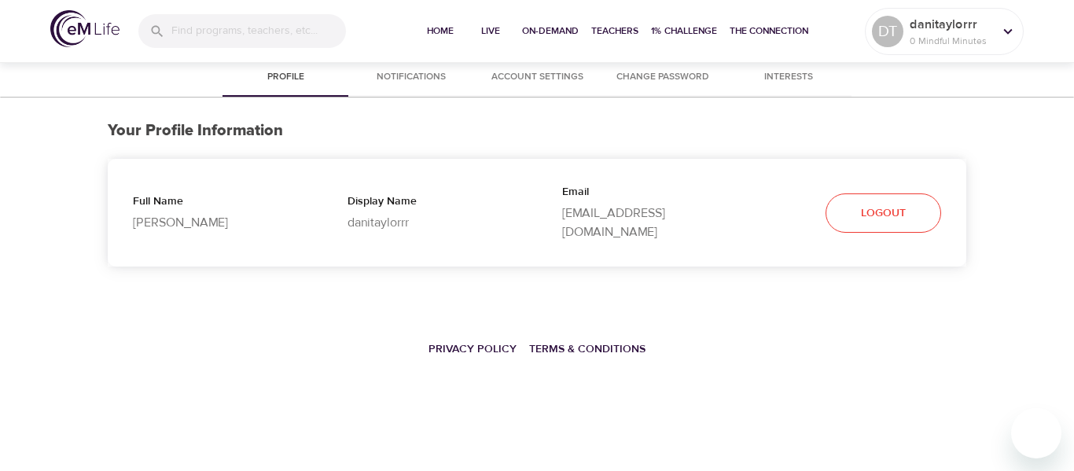
select select "10"
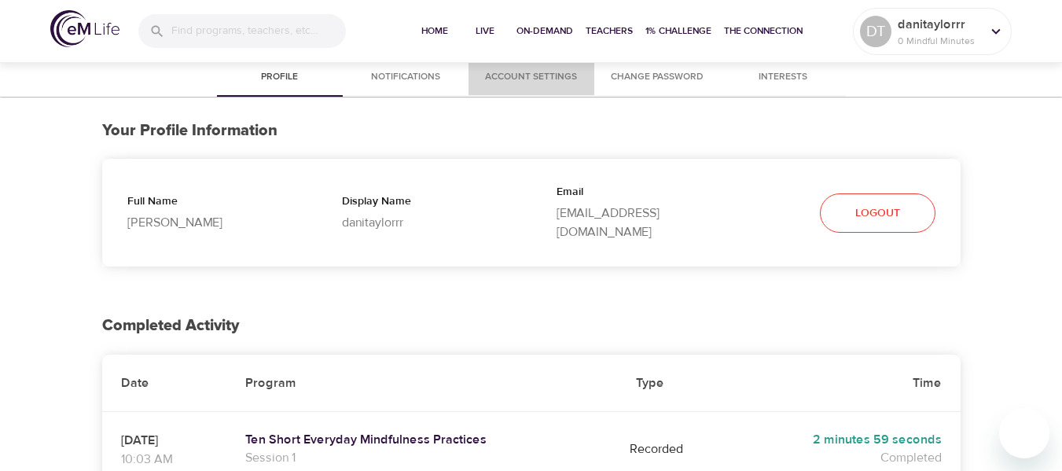
click at [533, 80] on span "Account Settings" at bounding box center [531, 77] width 107 height 17
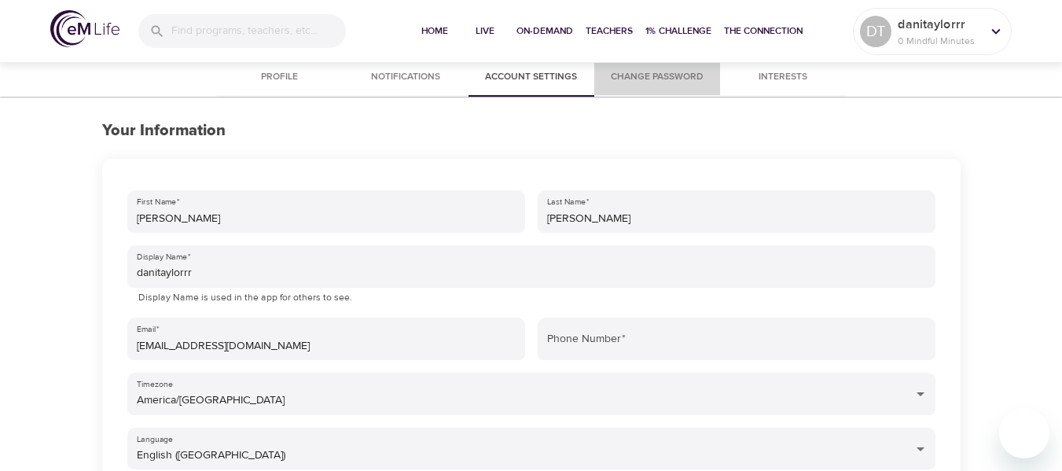
click at [664, 68] on button "Change Password" at bounding box center [657, 78] width 126 height 38
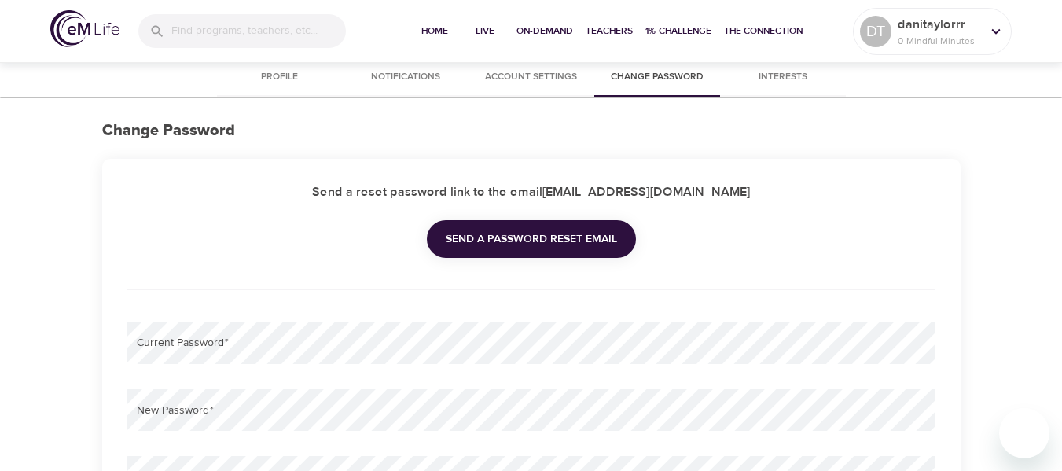
type input "[EMAIL_ADDRESS][DOMAIN_NAME]"
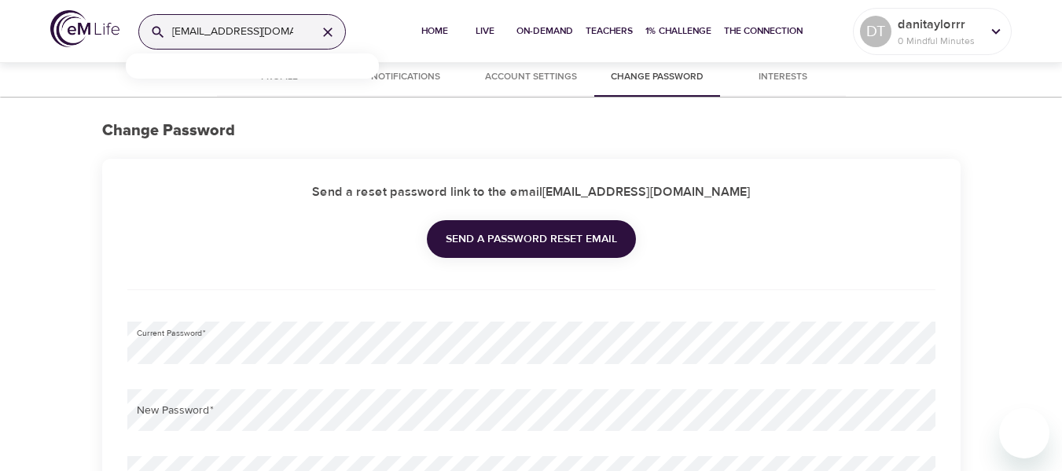
scroll to position [153, 0]
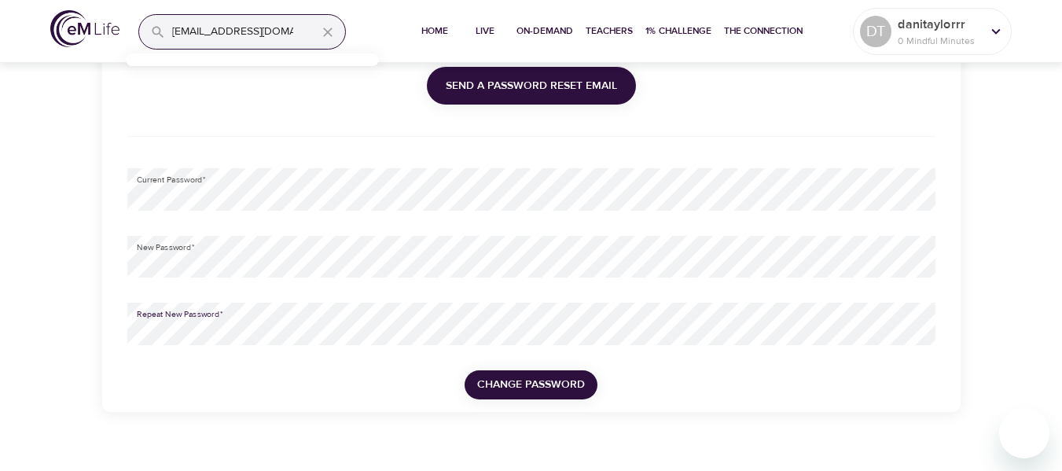
click at [535, 390] on span "Change Password" at bounding box center [531, 385] width 108 height 20
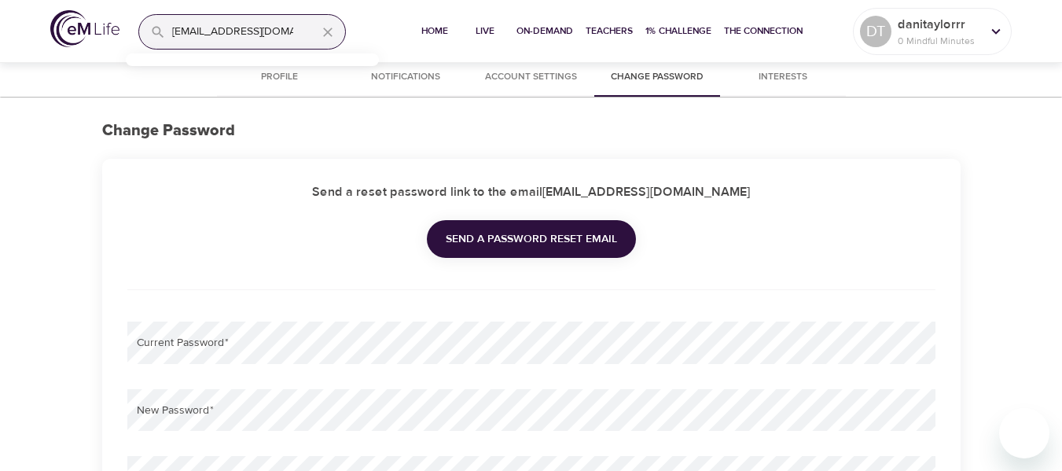
click at [531, 84] on span "Account Settings" at bounding box center [531, 77] width 107 height 17
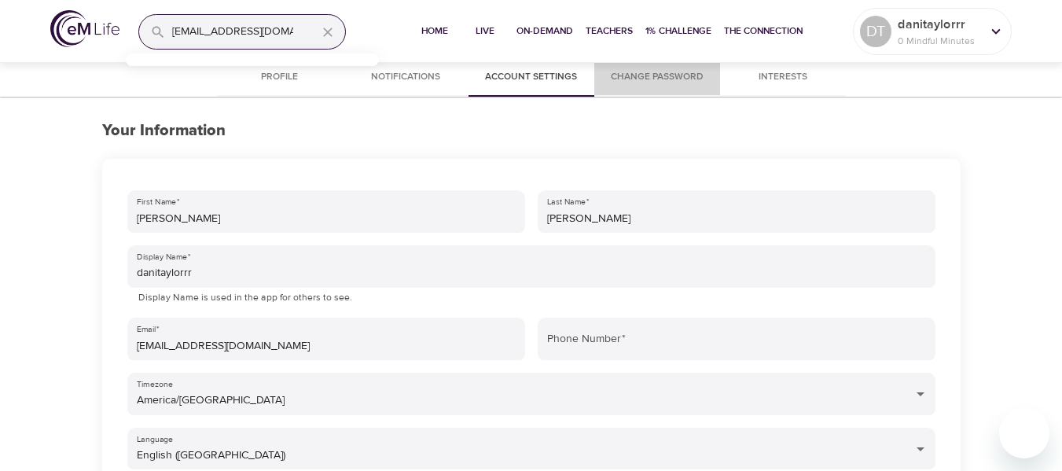
click at [649, 77] on span "Change Password" at bounding box center [657, 77] width 107 height 17
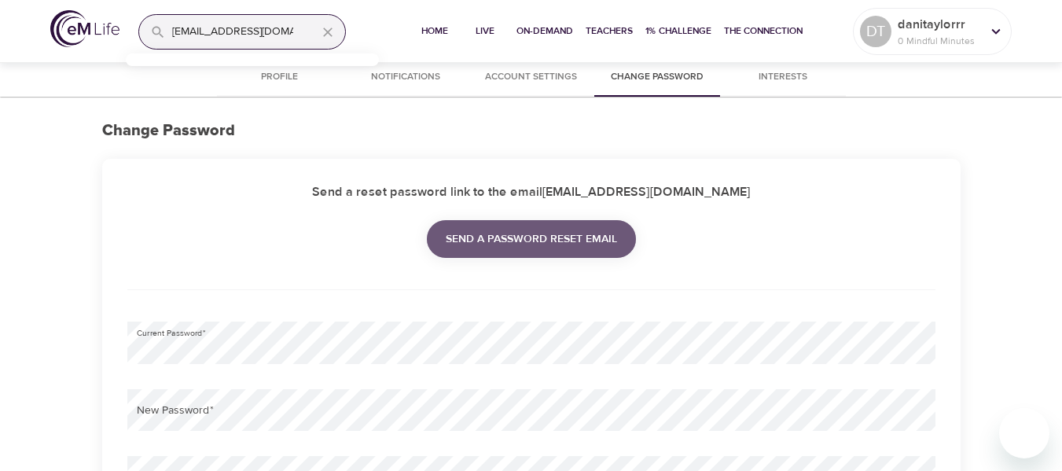
click at [533, 239] on span "Send a password reset email" at bounding box center [531, 240] width 171 height 20
